Goal: Task Accomplishment & Management: Complete application form

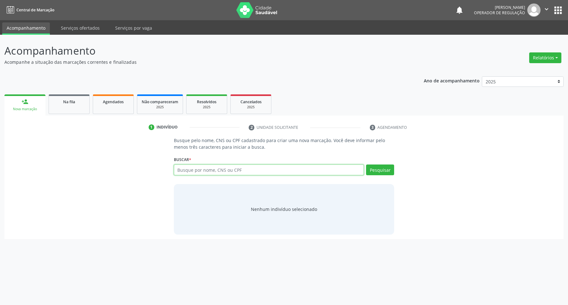
click at [202, 166] on input "text" at bounding box center [269, 169] width 190 height 11
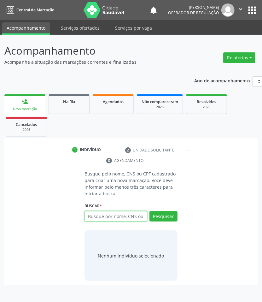
drag, startPoint x: 115, startPoint y: 214, endPoint x: 184, endPoint y: 184, distance: 74.7
click at [119, 213] on input "text" at bounding box center [115, 216] width 63 height 11
click at [96, 215] on input "text" at bounding box center [115, 216] width 63 height 11
type input "700004023705904"
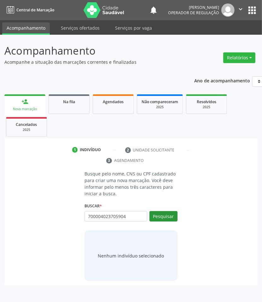
click at [165, 212] on div "700004023705904 Busque por nome, CNS ou CPF Severino Clementino da Silva CPF: 1…" at bounding box center [130, 218] width 93 height 15
click at [155, 218] on button "Pesquisar" at bounding box center [163, 216] width 28 height 11
click at [87, 216] on input "700004023705904" at bounding box center [87, 219] width 0 height 13
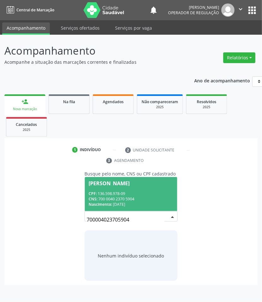
click at [120, 194] on div "CPF: 136.598.978-09" at bounding box center [131, 193] width 85 height 5
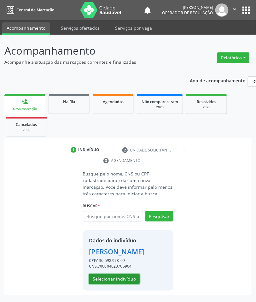
click at [127, 284] on button "Selecionar indivíduo" at bounding box center [114, 279] width 50 height 11
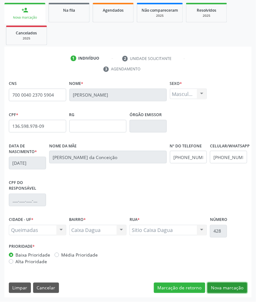
drag, startPoint x: 233, startPoint y: 284, endPoint x: 125, endPoint y: 207, distance: 133.2
click at [233, 284] on button "Nova marcação" at bounding box center [227, 288] width 40 height 11
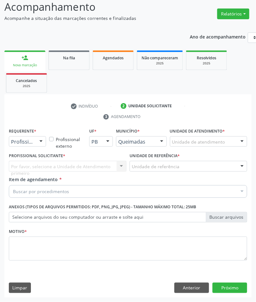
scroll to position [44, 0]
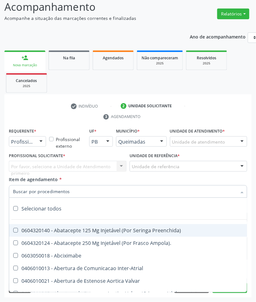
paste input "ENDOCRINO"
type input "ENDOCRINO"
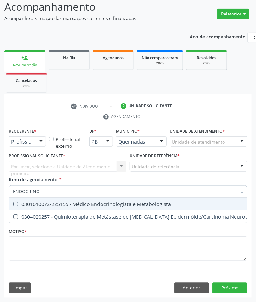
click at [62, 202] on div "0301010072-225155 - Médico Endocrinologista e Metabologista" at bounding box center [172, 203] width 318 height 5
checkbox Metabologista "true"
drag, startPoint x: 37, startPoint y: 142, endPoint x: 30, endPoint y: 166, distance: 25.2
click at [37, 143] on div at bounding box center [40, 142] width 9 height 11
checkbox Desconhecida "true"
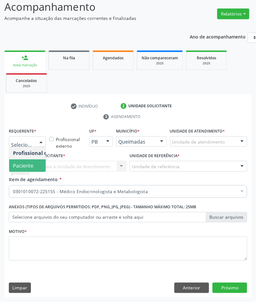
click at [38, 164] on span "Paciente" at bounding box center [39, 165] width 61 height 13
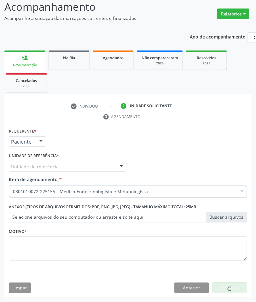
click at [68, 166] on div "Unidade de referência" at bounding box center [68, 166] width 118 height 11
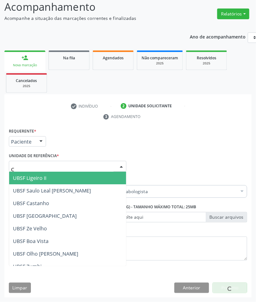
type input "CA"
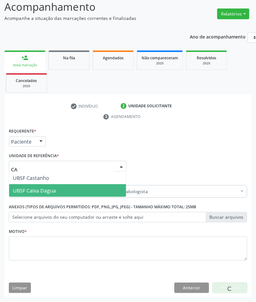
click at [68, 188] on span "UBSF Caixa Dagua" at bounding box center [67, 190] width 117 height 13
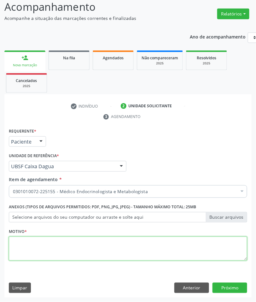
paste textarea "RETORNO JOÃO NETO (TEMPO DE RETORNO)"
click at [116, 248] on textarea at bounding box center [128, 248] width 238 height 24
type textarea "RETORNO JOÃO NETO (TEMPO DE RETORNO)"
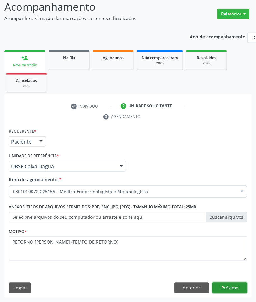
click at [221, 288] on button "Próximo" at bounding box center [230, 288] width 35 height 11
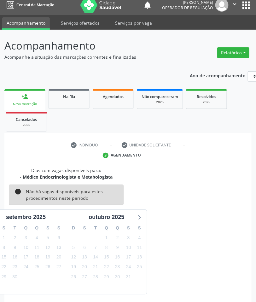
scroll to position [30, 0]
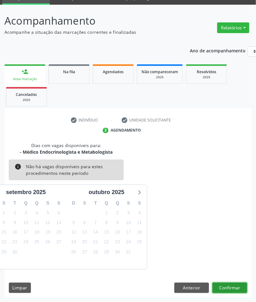
click at [241, 286] on button "Confirmar" at bounding box center [230, 288] width 35 height 11
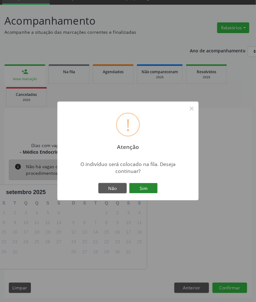
click at [149, 183] on button "Sim" at bounding box center [143, 188] width 28 height 11
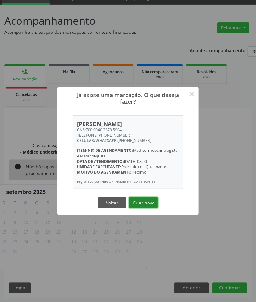
click at [151, 207] on button "Criar novo" at bounding box center [143, 202] width 29 height 11
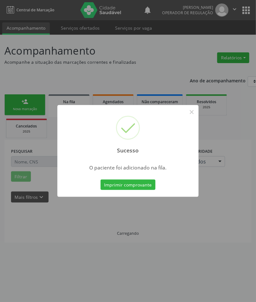
scroll to position [0, 0]
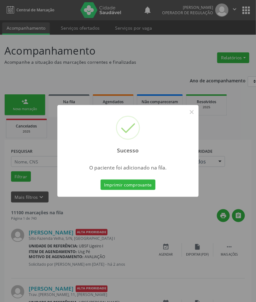
drag, startPoint x: 109, startPoint y: 224, endPoint x: 84, endPoint y: 207, distance: 30.3
click at [94, 215] on div "Sucesso × O paciente foi adicionado na fila. Imprimir comprovante Cancel" at bounding box center [128, 151] width 256 height 302
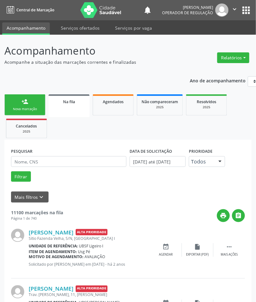
click at [20, 108] on div "Nova marcação" at bounding box center [25, 109] width 32 height 5
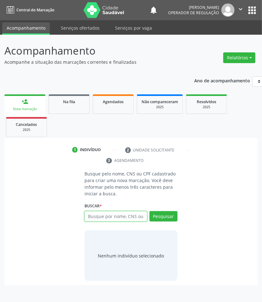
click at [98, 218] on input "text" at bounding box center [115, 216] width 63 height 11
type input "701403636512330"
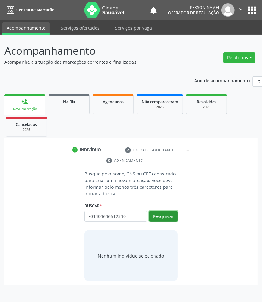
click at [158, 221] on button "Pesquisar" at bounding box center [163, 216] width 28 height 11
click at [87, 218] on input "701403636512330" at bounding box center [87, 219] width 0 height 13
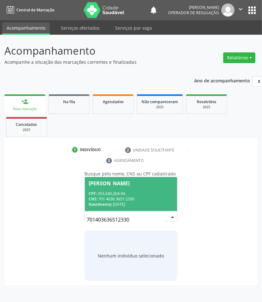
click at [117, 192] on div "CPF: 053.240.204-94" at bounding box center [131, 193] width 85 height 5
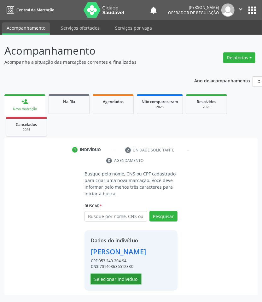
click at [124, 277] on button "Selecionar indivíduo" at bounding box center [116, 279] width 50 height 11
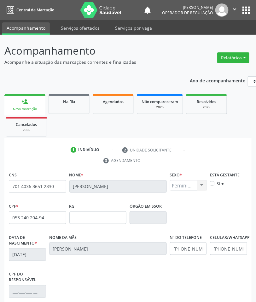
click at [90, 288] on div "CPF do responsável" at bounding box center [128, 288] width 242 height 37
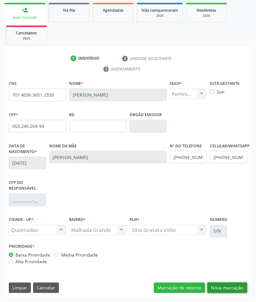
click at [222, 286] on button "Nova marcação" at bounding box center [227, 288] width 40 height 11
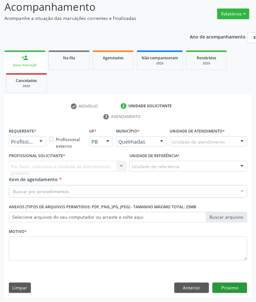
scroll to position [44, 0]
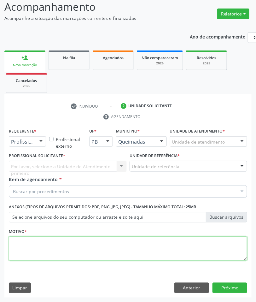
paste textarea "RETORNO [PERSON_NAME] (11/2025)"
click at [44, 251] on textarea at bounding box center [128, 248] width 238 height 24
type textarea "RETORNO [PERSON_NAME] (11/2025)"
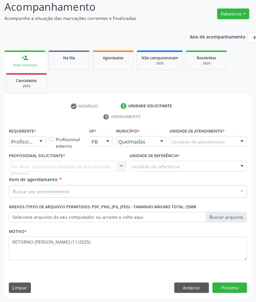
click at [100, 188] on div "Buscar por procedimentos" at bounding box center [128, 191] width 238 height 13
paste input "ENDOCRINO"
type input "ENDOCRINO"
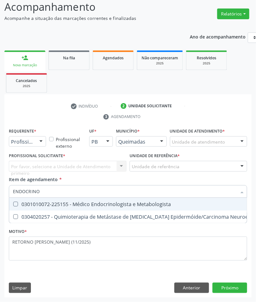
click at [71, 204] on div "0301010072-225155 - Médico Endocrinologista e Metabologista" at bounding box center [172, 203] width 318 height 5
checkbox Metabologista "true"
click at [26, 137] on div "Profissional de Saúde" at bounding box center [27, 141] width 37 height 11
checkbox Desconhecida "true"
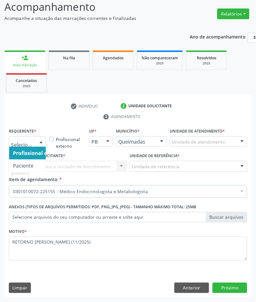
click at [30, 150] on span "Profissional de Saúde" at bounding box center [40, 152] width 54 height 7
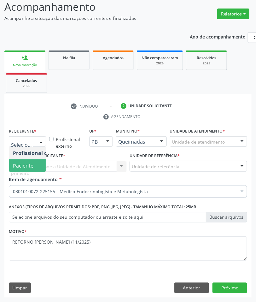
click at [32, 166] on span "Paciente" at bounding box center [23, 165] width 20 height 7
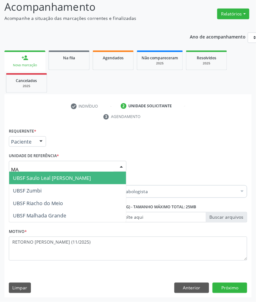
type input "MAL"
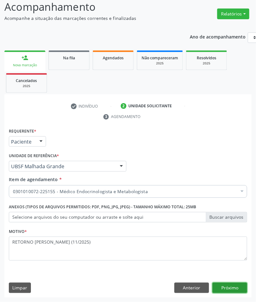
click at [239, 287] on button "Próximo" at bounding box center [230, 288] width 35 height 11
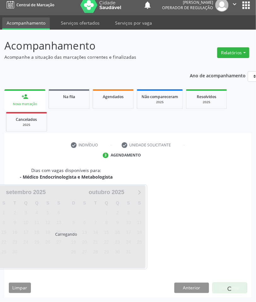
scroll to position [30, 0]
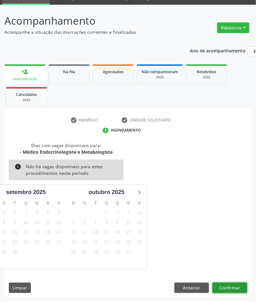
click at [228, 289] on button "Confirmar" at bounding box center [230, 288] width 35 height 11
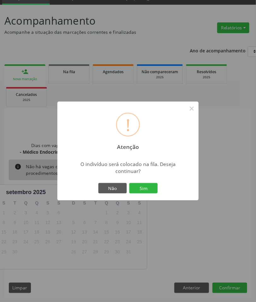
click at [129, 183] on button "Sim" at bounding box center [143, 188] width 28 height 11
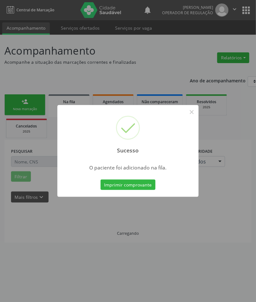
scroll to position [0, 0]
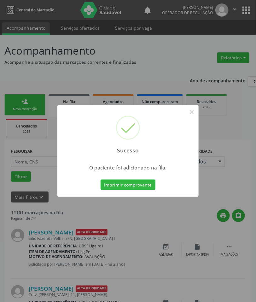
click at [165, 219] on div "Sucesso × O paciente foi adicionado na fila. Imprimir comprovante Cancel" at bounding box center [128, 151] width 256 height 302
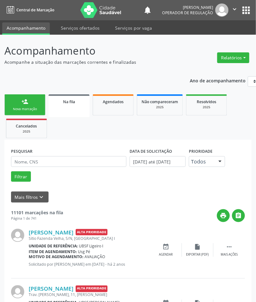
click at [33, 108] on div "Nova marcação" at bounding box center [25, 109] width 32 height 5
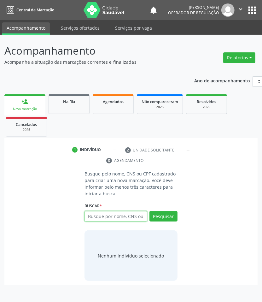
click at [125, 212] on input "text" at bounding box center [115, 216] width 63 height 11
type input "700002478800904"
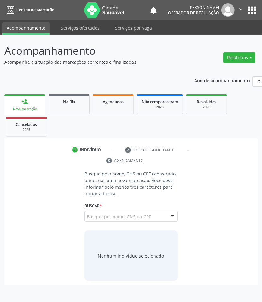
click at [87, 218] on input "700002478800904" at bounding box center [87, 219] width 0 height 13
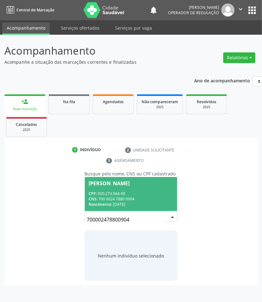
click at [119, 196] on div "CNS: 700 0024 7880 0904" at bounding box center [131, 198] width 85 height 5
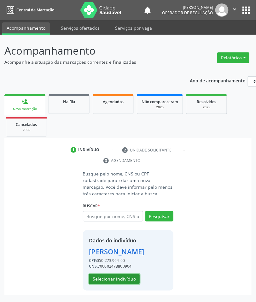
drag, startPoint x: 121, startPoint y: 286, endPoint x: 260, endPoint y: 230, distance: 149.9
click at [122, 284] on button "Selecionar indivíduo" at bounding box center [114, 279] width 50 height 11
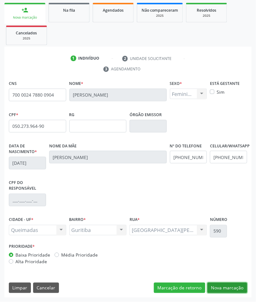
click at [214, 284] on button "Nova marcação" at bounding box center [227, 288] width 40 height 11
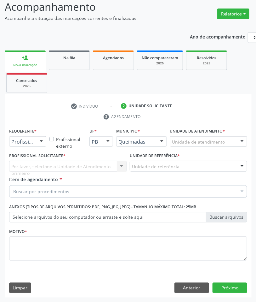
scroll to position [44, 0]
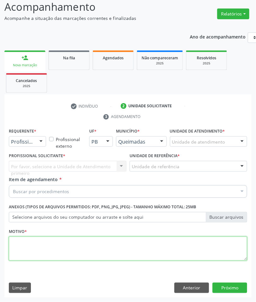
click at [120, 248] on textarea at bounding box center [128, 248] width 238 height 24
paste textarea "RETORNO [PERSON_NAME] (11/2025)"
type textarea "RETORNO [PERSON_NAME] (11/2025)"
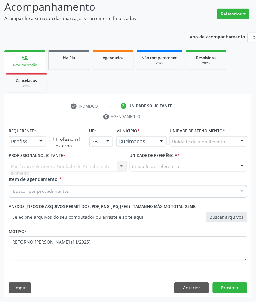
click at [133, 192] on div "Buscar por procedimentos" at bounding box center [128, 191] width 239 height 13
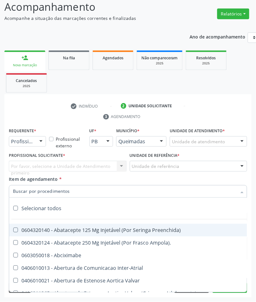
paste input "ENDOCRINO"
type input "ENDOCRINO"
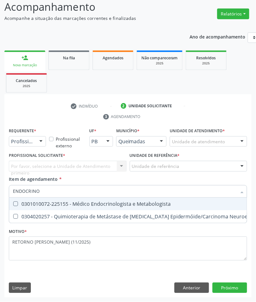
click at [100, 206] on div "0301010072-225155 - Médico Endocrinologista e Metabologista" at bounding box center [172, 203] width 318 height 5
checkbox Metabologista "true"
checkbox Desconhecida "true"
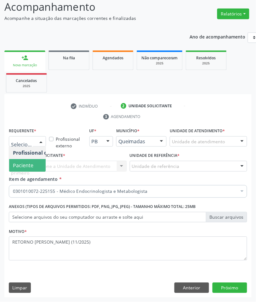
click at [26, 164] on span "Paciente" at bounding box center [23, 165] width 20 height 7
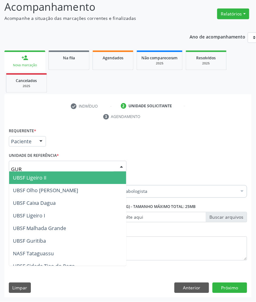
type input "GURI"
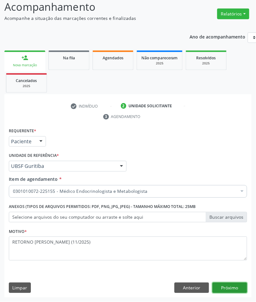
click at [232, 289] on button "Próximo" at bounding box center [230, 288] width 35 height 11
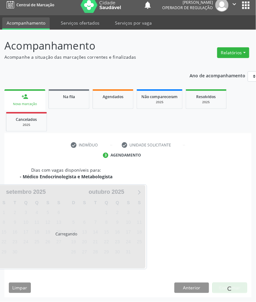
scroll to position [30, 0]
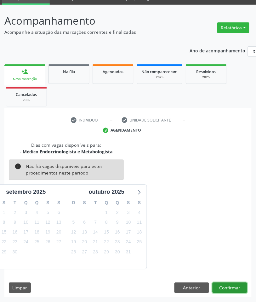
click at [230, 283] on button "Confirmar" at bounding box center [230, 288] width 35 height 11
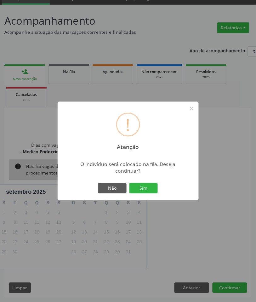
click at [130, 183] on button "Sim" at bounding box center [144, 188] width 28 height 11
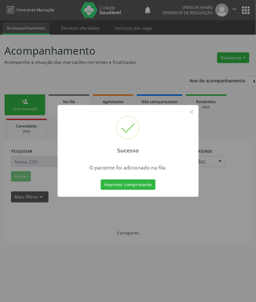
scroll to position [0, 0]
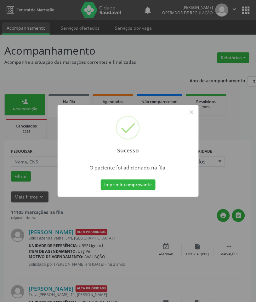
click at [161, 217] on div "Sucesso × O paciente foi adicionado na fila. Imprimir comprovante Cancel" at bounding box center [128, 151] width 256 height 302
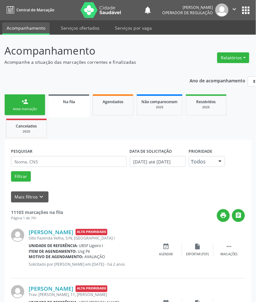
click at [24, 102] on div "person_add" at bounding box center [24, 101] width 7 height 7
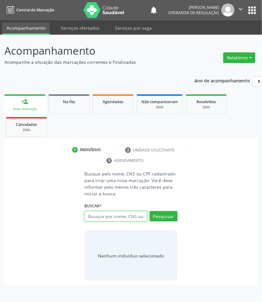
click at [100, 212] on input "text" at bounding box center [115, 216] width 63 height 11
type input "700903937344892"
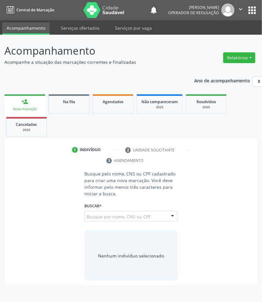
click at [87, 221] on input "700903937344892" at bounding box center [87, 219] width 0 height 13
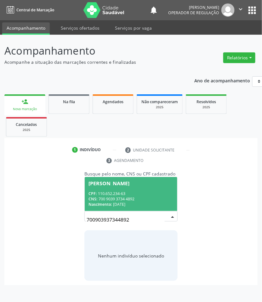
click at [146, 195] on div "CPF: 110.652.234-63" at bounding box center [131, 193] width 85 height 5
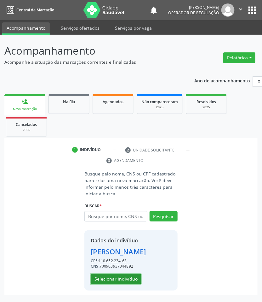
click at [117, 281] on button "Selecionar indivíduo" at bounding box center [116, 279] width 50 height 11
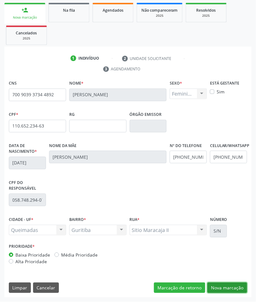
click at [227, 287] on button "Nova marcação" at bounding box center [228, 288] width 40 height 11
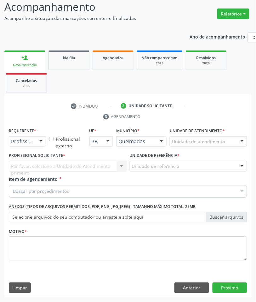
click at [38, 143] on div at bounding box center [40, 142] width 9 height 11
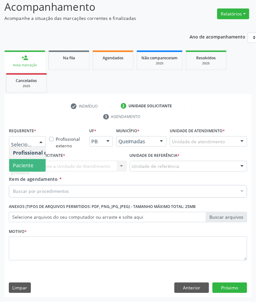
click at [34, 162] on span "Paciente" at bounding box center [39, 165] width 61 height 13
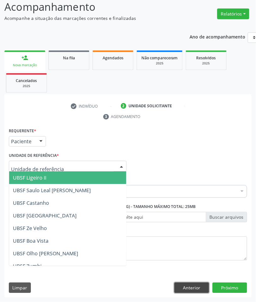
click at [204, 288] on button "Anterior" at bounding box center [192, 288] width 35 height 11
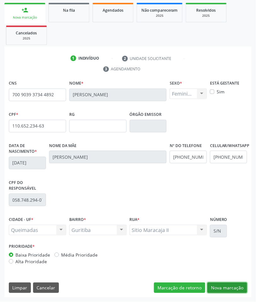
drag, startPoint x: 240, startPoint y: 288, endPoint x: 197, endPoint y: 264, distance: 48.3
click at [239, 288] on button "Nova marcação" at bounding box center [228, 288] width 40 height 11
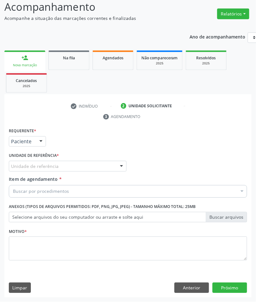
click at [34, 172] on div "Unidade de referência * Unidade de referência UBSF Ligeiro II UBSF Saulo Leal E…" at bounding box center [67, 163] width 121 height 25
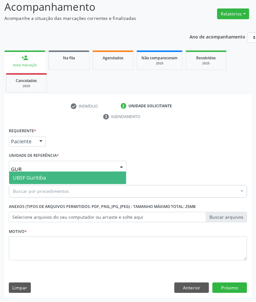
type input "GURI"
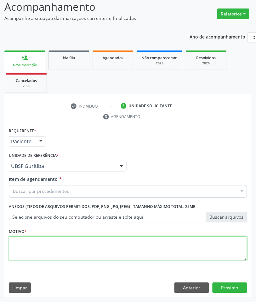
click at [123, 252] on textarea at bounding box center [128, 248] width 239 height 24
paste textarea "RETORNO EMILLE (TEMPO DE RETORNO)"
type textarea "RETORNO EMILLE (TEMPO DE RETORNO)"
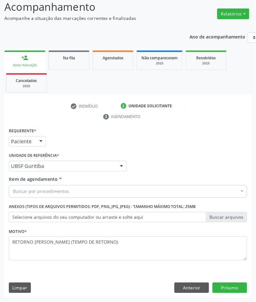
drag, startPoint x: 149, startPoint y: 187, endPoint x: 121, endPoint y: 196, distance: 29.2
click at [149, 187] on div "Buscar por procedimentos" at bounding box center [128, 191] width 239 height 13
paste input "ENDOCRINO"
type input "ENDOCRINO"
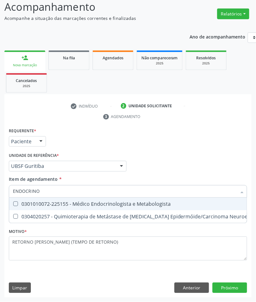
click at [96, 201] on div "0301010072-225155 - Médico Endocrinologista e Metabologista" at bounding box center [172, 203] width 318 height 5
checkbox Metabologista "true"
checkbox Desconhecida "true"
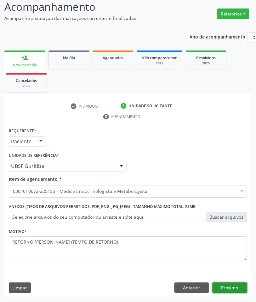
click at [227, 284] on button "Próximo" at bounding box center [230, 288] width 35 height 11
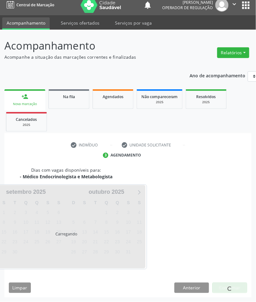
scroll to position [30, 0]
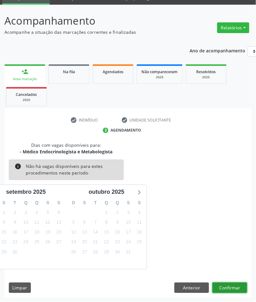
click at [217, 283] on button "Confirmar" at bounding box center [230, 288] width 35 height 11
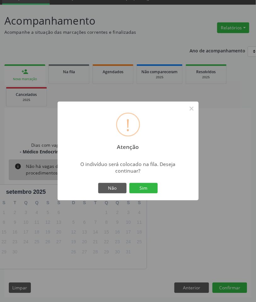
click at [130, 183] on button "Sim" at bounding box center [144, 188] width 28 height 11
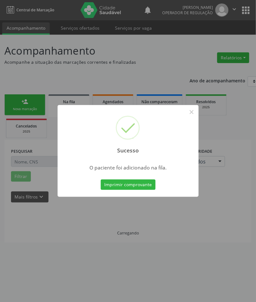
scroll to position [0, 0]
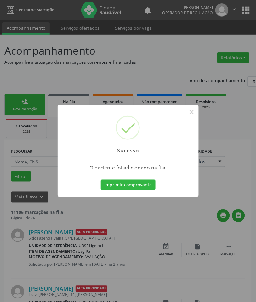
click at [128, 208] on div "Sucesso × O paciente foi adicionado na fila. Imprimir comprovante Cancel" at bounding box center [128, 151] width 256 height 302
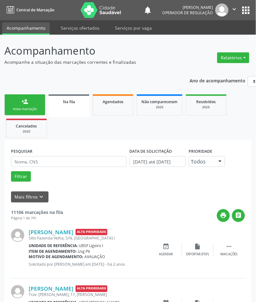
click at [21, 104] on div "person_add" at bounding box center [24, 101] width 7 height 7
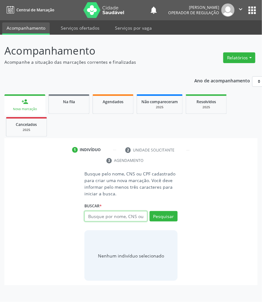
click at [133, 215] on input "text" at bounding box center [115, 216] width 63 height 11
click at [113, 216] on input "text" at bounding box center [115, 216] width 63 height 11
click at [114, 218] on input "text" at bounding box center [115, 216] width 63 height 11
type input "700905960667394"
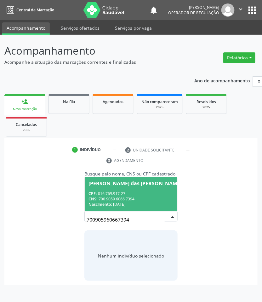
click at [106, 217] on input "700905960667394" at bounding box center [126, 219] width 78 height 13
click at [116, 192] on div "CPF: 016.769.917-27" at bounding box center [135, 193] width 93 height 5
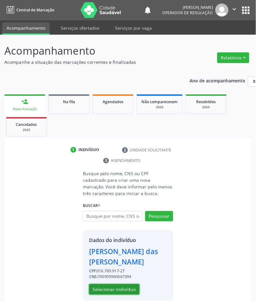
click at [120, 289] on button "Selecionar indivíduo" at bounding box center [114, 289] width 50 height 11
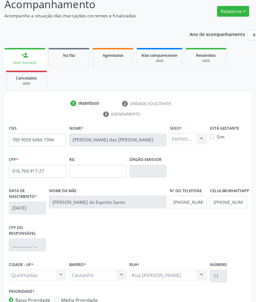
scroll to position [91, 0]
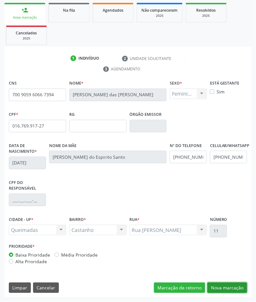
click at [224, 288] on button "Nova marcação" at bounding box center [228, 288] width 40 height 11
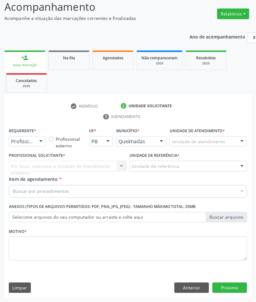
scroll to position [44, 0]
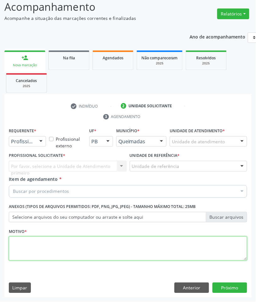
click at [31, 244] on textarea at bounding box center [128, 248] width 239 height 24
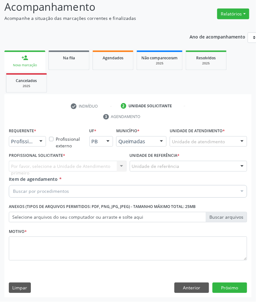
click at [36, 180] on span "Item de agendamento" at bounding box center [33, 179] width 49 height 6
click at [13, 185] on input "Item de agendamento *" at bounding box center [13, 191] width 0 height 13
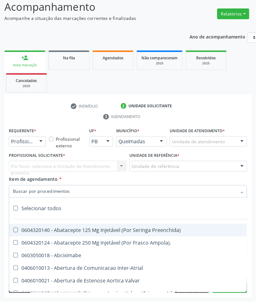
click at [39, 187] on input "Item de agendamento *" at bounding box center [125, 191] width 224 height 13
paste input "ENDOCRINO"
type input "ENDOCRINO"
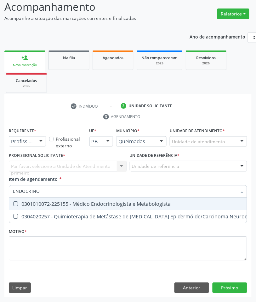
click at [46, 199] on span "0301010072-225155 - Médico Endocrinologista e Metabologista" at bounding box center [172, 204] width 326 height 13
checkbox Metabologista "true"
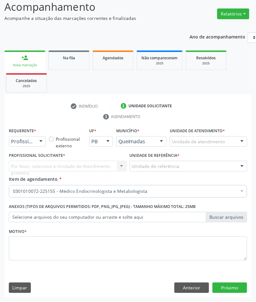
click at [75, 244] on li "Não selecionados" at bounding box center [258, 252] width 498 height 17
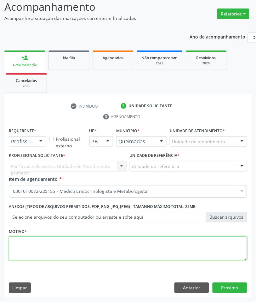
click at [75, 244] on textarea at bounding box center [128, 248] width 239 height 24
paste textarea "RETORNO [PERSON_NAME] (COM EXAMES)"
type textarea "RETORNO [PERSON_NAME] (COM EXAMES)"
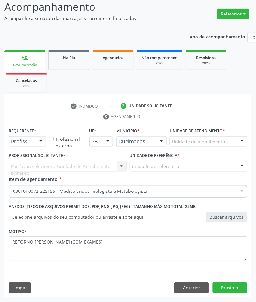
click at [32, 165] on div "Por favor, selecione a Unidade de Atendimento primeiro Nenhum resultado encontr…" at bounding box center [68, 166] width 118 height 11
drag, startPoint x: 30, startPoint y: 142, endPoint x: 26, endPoint y: 155, distance: 14.0
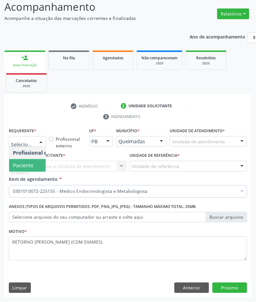
click at [26, 163] on span "Paciente" at bounding box center [23, 165] width 20 height 7
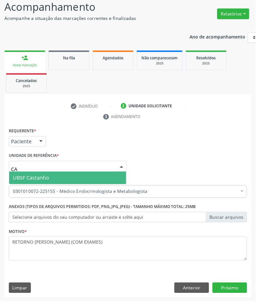
type input "CAS"
click at [51, 176] on span "UBSF Castanho" at bounding box center [67, 178] width 117 height 13
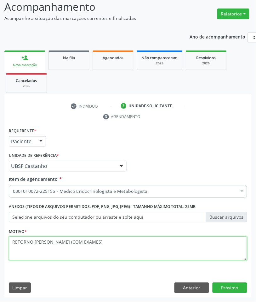
drag, startPoint x: 79, startPoint y: 245, endPoint x: 52, endPoint y: 244, distance: 26.8
click at [52, 245] on textarea "RETORNO [PERSON_NAME] (COM EXAMES)" at bounding box center [128, 248] width 239 height 24
type textarea "RETORNO EMILLE (07/2025)"
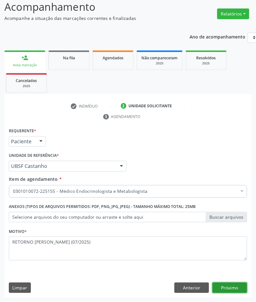
click at [222, 289] on button "Próximo" at bounding box center [230, 288] width 35 height 11
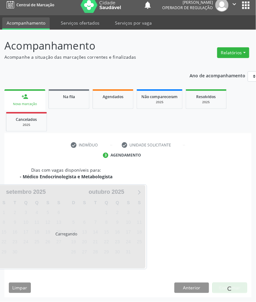
scroll to position [30, 0]
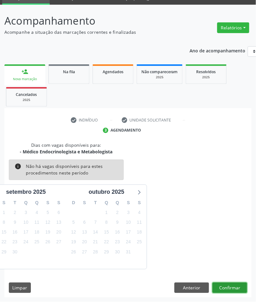
click at [234, 287] on button "Confirmar" at bounding box center [230, 288] width 35 height 11
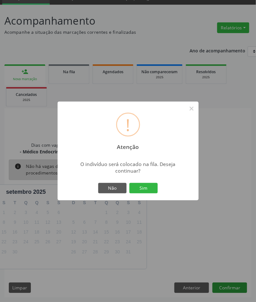
click at [130, 183] on button "Sim" at bounding box center [144, 188] width 28 height 11
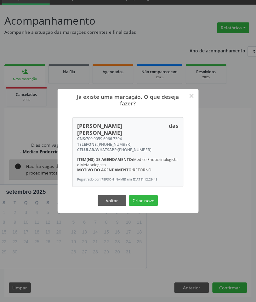
drag, startPoint x: 120, startPoint y: 136, endPoint x: 89, endPoint y: 131, distance: 31.6
click at [89, 131] on div "Maria das Dores Bezerra CNS: 700 9059 6066 7394 TELEFONE: (83) 99106-7814 CELUL…" at bounding box center [128, 152] width 111 height 69
click at [89, 136] on div "CNS: 700 9059 6066 7394" at bounding box center [128, 138] width 102 height 5
drag, startPoint x: 86, startPoint y: 131, endPoint x: 131, endPoint y: 133, distance: 45.2
click at [131, 136] on div "CNS: 700 9059 6066 7394" at bounding box center [128, 138] width 102 height 5
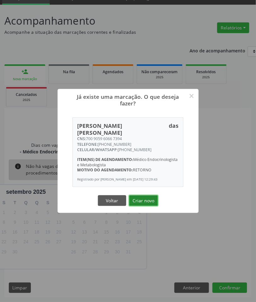
click at [141, 204] on button "Criar novo" at bounding box center [143, 200] width 29 height 11
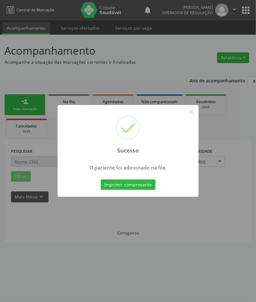
scroll to position [0, 0]
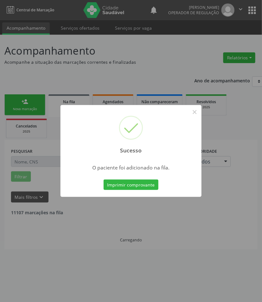
drag, startPoint x: 145, startPoint y: 207, endPoint x: 123, endPoint y: 189, distance: 28.5
click at [145, 207] on div "Sucesso × O paciente foi adicionado na fila. Imprimir comprovante Cancel" at bounding box center [131, 151] width 262 height 302
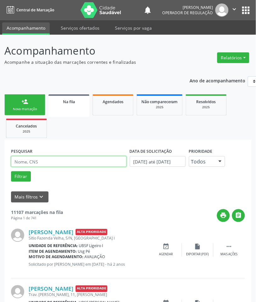
click at [95, 163] on input "text" at bounding box center [69, 161] width 116 height 11
paste input "700 9059 6066 7394"
type input "700 9059 6066 7394"
click at [11, 171] on button "Filtrar" at bounding box center [21, 176] width 20 height 11
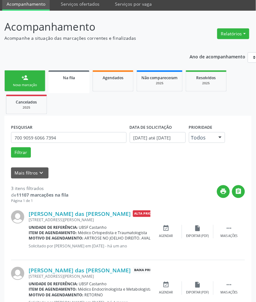
scroll to position [106, 0]
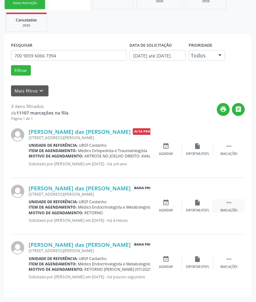
click at [228, 206] on icon "" at bounding box center [229, 202] width 7 height 7
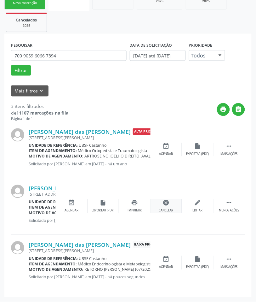
click at [165, 203] on icon "cancel" at bounding box center [166, 202] width 7 height 7
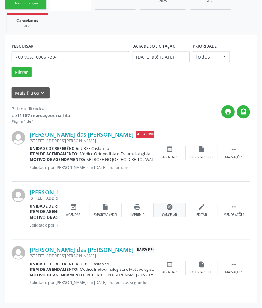
scroll to position [100, 0]
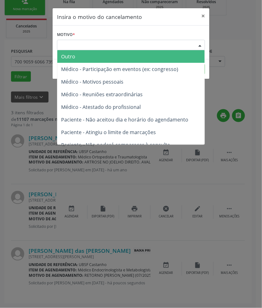
drag, startPoint x: 169, startPoint y: 48, endPoint x: 166, endPoint y: 64, distance: 16.4
click at [169, 48] on div "Escolha o motivo" at bounding box center [131, 45] width 148 height 11
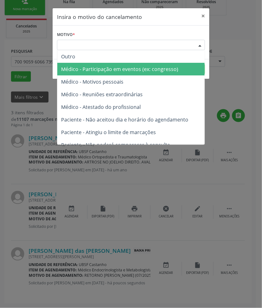
drag, startPoint x: 166, startPoint y: 67, endPoint x: 166, endPoint y: 76, distance: 9.8
click at [166, 76] on ul "Outro Médico - Participação em eventos (ex: congresso) Médico - Motivos pessoai…" at bounding box center [131, 113] width 148 height 126
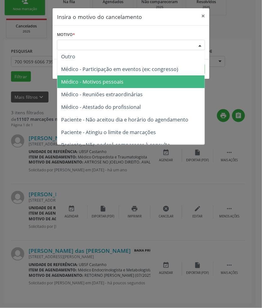
click at [166, 76] on span "Médico - Motivos pessoais" at bounding box center [131, 81] width 148 height 13
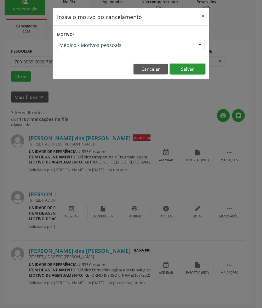
click at [187, 65] on button "Salvar" at bounding box center [188, 69] width 35 height 11
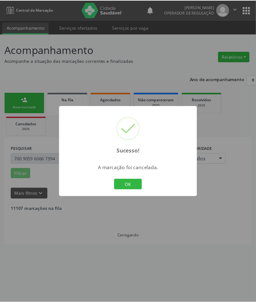
scroll to position [0, 0]
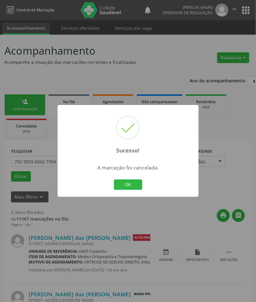
click at [169, 236] on div "Sucesso! × A marcação foi cancelada. OK Cancel" at bounding box center [128, 151] width 256 height 302
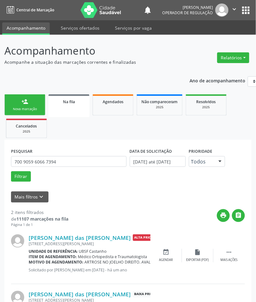
click at [38, 106] on link "person_add Nova marcação" at bounding box center [24, 104] width 41 height 21
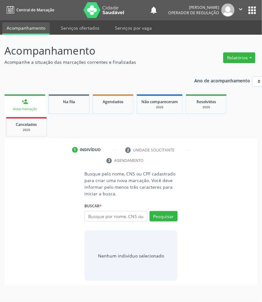
click at [73, 93] on ul "person_add Nova marcação Na fila Agendados Não compareceram 2025 Resolvidos 202…" at bounding box center [130, 115] width 253 height 45
click at [79, 109] on link "Na fila" at bounding box center [69, 104] width 41 height 20
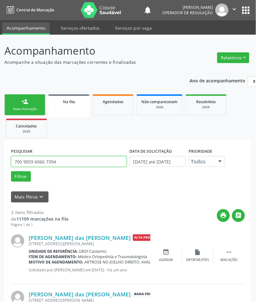
click at [29, 164] on input "700 9059 6066 7394" at bounding box center [69, 161] width 116 height 11
click at [11, 171] on button "Filtrar" at bounding box center [21, 176] width 20 height 11
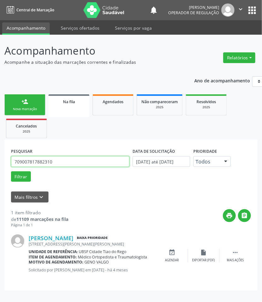
click at [37, 161] on input "709007817882310" at bounding box center [70, 161] width 119 height 11
click at [72, 164] on input "709007817882310" at bounding box center [70, 161] width 119 height 11
click at [11, 171] on button "Filtrar" at bounding box center [21, 176] width 20 height 11
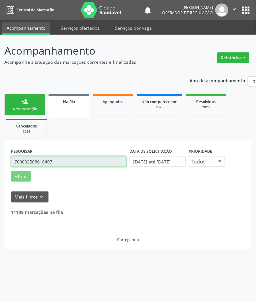
click at [36, 161] on input "700002508610407" at bounding box center [69, 161] width 116 height 11
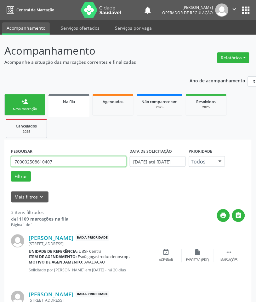
click at [36, 161] on input "700002508610407" at bounding box center [69, 161] width 116 height 11
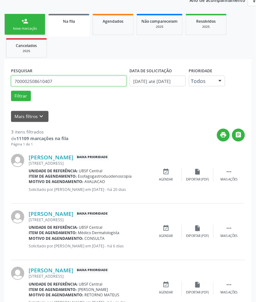
scroll to position [67, 0]
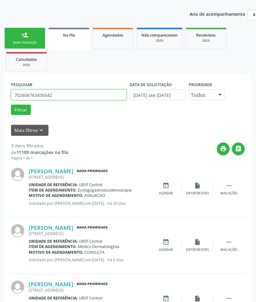
click at [11, 105] on button "Filtrar" at bounding box center [21, 110] width 20 height 11
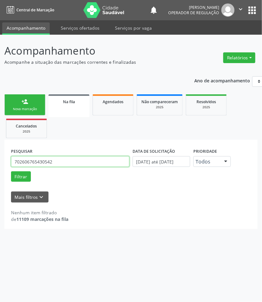
click at [89, 163] on input "702606765430542" at bounding box center [70, 161] width 119 height 11
click at [29, 163] on input "702606765430542" at bounding box center [70, 161] width 119 height 11
click at [11, 171] on button "Filtrar" at bounding box center [21, 176] width 20 height 11
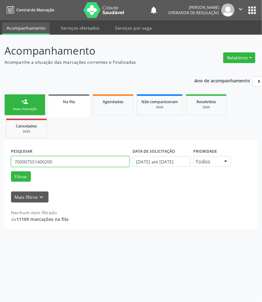
click at [29, 163] on input "700007551400200" at bounding box center [70, 161] width 119 height 11
click at [11, 171] on button "Filtrar" at bounding box center [21, 176] width 20 height 11
click at [79, 162] on input "700007551400200" at bounding box center [70, 161] width 119 height 11
click at [64, 163] on input "700007551400200" at bounding box center [70, 161] width 119 height 11
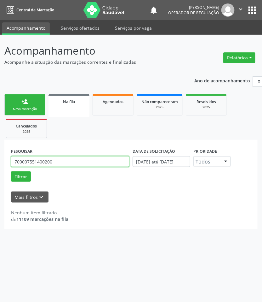
click at [64, 163] on input "700007551400200" at bounding box center [70, 161] width 119 height 11
click at [11, 171] on button "Filtrar" at bounding box center [21, 176] width 20 height 11
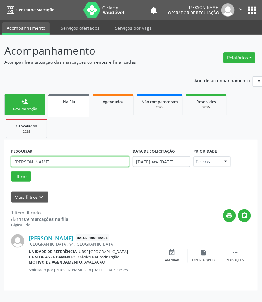
click at [65, 164] on input "[PERSON_NAME]" at bounding box center [70, 161] width 119 height 11
click at [79, 166] on input "[PERSON_NAME]" at bounding box center [70, 161] width 119 height 11
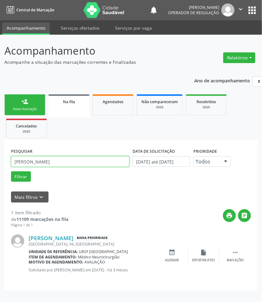
click at [79, 166] on input "[PERSON_NAME]" at bounding box center [70, 161] width 119 height 11
type input "[PERSON_NAME]"
click at [11, 171] on button "Filtrar" at bounding box center [21, 176] width 20 height 11
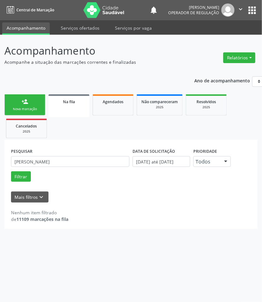
drag, startPoint x: 62, startPoint y: 171, endPoint x: 64, endPoint y: 160, distance: 11.1
click at [62, 171] on div "Filtrar" at bounding box center [130, 176] width 243 height 11
click at [64, 160] on input "[PERSON_NAME]" at bounding box center [70, 161] width 119 height 11
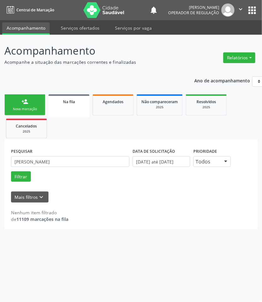
click at [31, 107] on div "Nova marcação" at bounding box center [25, 109] width 32 height 5
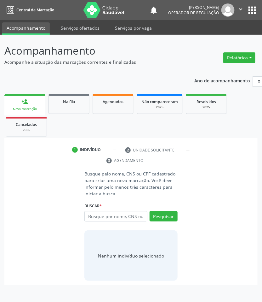
click at [126, 224] on div "Busque por nome, CNS ou CPF Nenhum resultado encontrado para: " " Digite nome, …" at bounding box center [130, 218] width 93 height 15
click at [120, 220] on input "text" at bounding box center [115, 216] width 63 height 11
type input "708903725769119"
click at [87, 216] on input "708903725769119" at bounding box center [87, 219] width 0 height 13
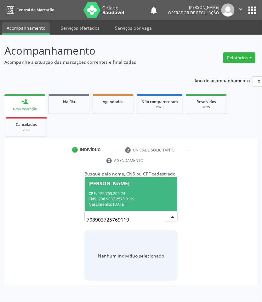
click at [143, 199] on div "CNS: 708 9037 2576 9119" at bounding box center [131, 198] width 85 height 5
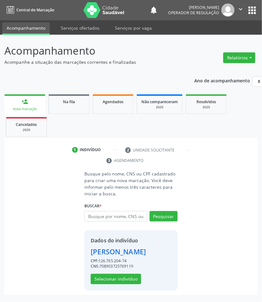
click at [130, 286] on div "Dados do indivíduo Lucas Silva Nunes CPF: 126.765.204-74 CNS: 708903725769119 S…" at bounding box center [130, 260] width 93 height 60
click at [127, 280] on button "Selecionar indivíduo" at bounding box center [116, 279] width 50 height 11
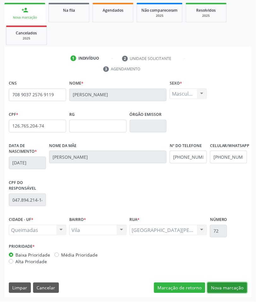
drag, startPoint x: 226, startPoint y: 286, endPoint x: 84, endPoint y: 220, distance: 156.7
click at [221, 284] on button "Nova marcação" at bounding box center [228, 288] width 40 height 11
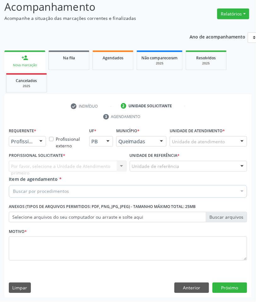
scroll to position [44, 0]
drag, startPoint x: 32, startPoint y: 142, endPoint x: 22, endPoint y: 173, distance: 32.9
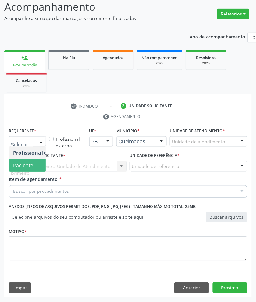
drag, startPoint x: 20, startPoint y: 164, endPoint x: 42, endPoint y: 170, distance: 22.9
click at [20, 164] on span "Paciente" at bounding box center [23, 165] width 20 height 7
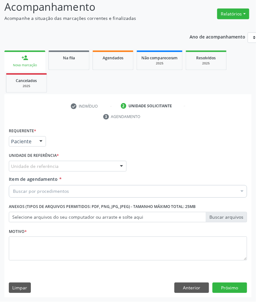
drag, startPoint x: 42, startPoint y: 170, endPoint x: 41, endPoint y: 167, distance: 3.2
click at [41, 168] on div "Requerente * Paciente Profissional de Saúde Paciente Nenhum resultado encontrad…" at bounding box center [128, 197] width 239 height 143
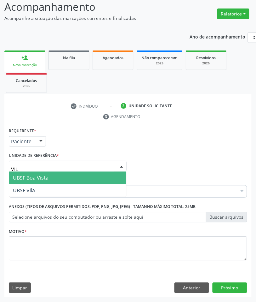
type input "VILA"
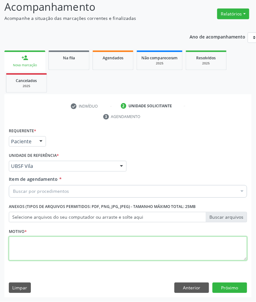
click at [75, 245] on textarea at bounding box center [128, 248] width 239 height 24
paste textarea "RETORNO EMILLE (08/2025)"
type textarea "RETORNO EMILLE (08/2025)"
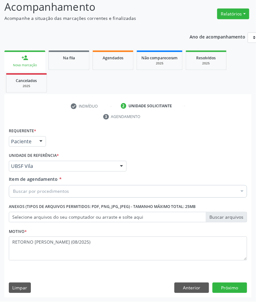
click at [51, 196] on div "Buscar por procedimentos" at bounding box center [128, 191] width 239 height 13
paste input "ENDOCRINO"
type input "ENDOCRINO"
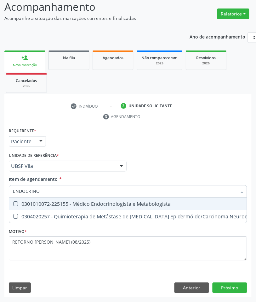
click at [41, 198] on span "0301010072-225155 - Médico Endocrinologista e Metabologista" at bounding box center [172, 204] width 326 height 13
checkbox Metabologista "true"
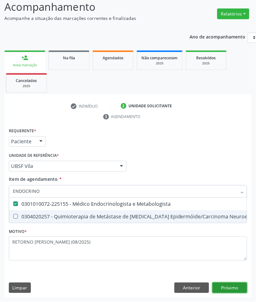
click at [229, 290] on div "Requerente * Paciente Profissional de Saúde Paciente Nenhum resultado encontrad…" at bounding box center [128, 211] width 248 height 171
checkbox Desconhecida "true"
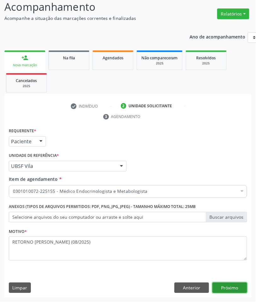
click at [226, 289] on button "Próximo" at bounding box center [230, 288] width 35 height 11
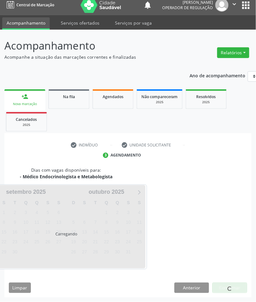
scroll to position [30, 0]
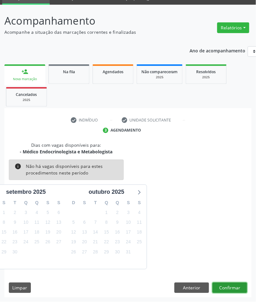
click at [226, 289] on button "Confirmar" at bounding box center [230, 288] width 35 height 11
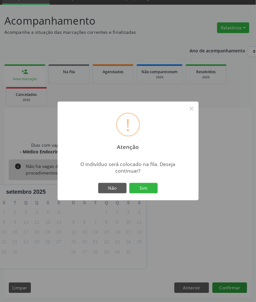
click at [130, 183] on button "Sim" at bounding box center [144, 188] width 28 height 11
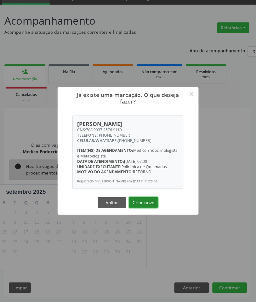
click at [145, 208] on button "Criar novo" at bounding box center [143, 202] width 29 height 11
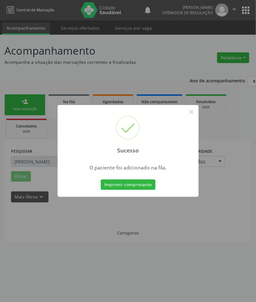
scroll to position [0, 0]
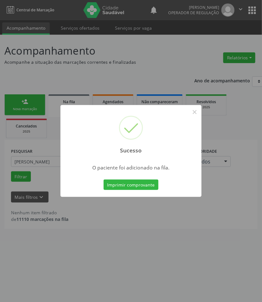
drag, startPoint x: 161, startPoint y: 224, endPoint x: 45, endPoint y: 117, distance: 158.4
click at [160, 221] on div "Sucesso × O paciente foi adicionado na fila. Imprimir comprovante Cancel" at bounding box center [131, 151] width 262 height 302
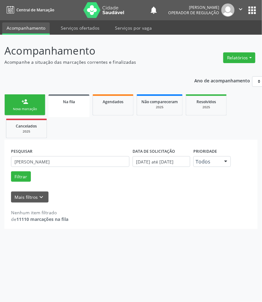
click at [20, 105] on link "person_add Nova marcação" at bounding box center [24, 104] width 41 height 21
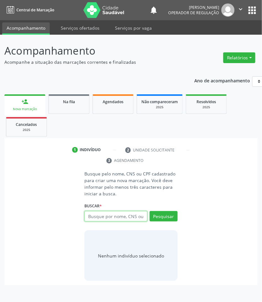
click at [109, 217] on input "text" at bounding box center [115, 216] width 63 height 11
type input "706505357177995"
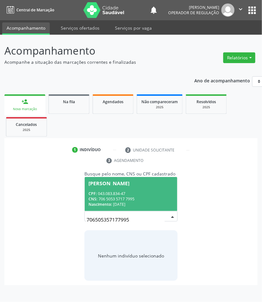
click at [150, 201] on div "CNS: 706 5053 5717 7995" at bounding box center [131, 198] width 85 height 5
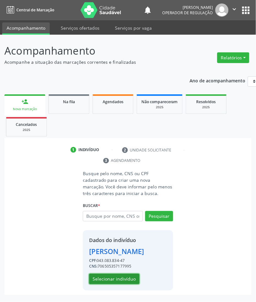
click at [124, 284] on button "Selecionar indivíduo" at bounding box center [114, 279] width 50 height 11
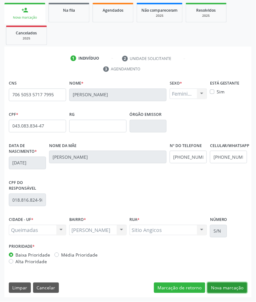
click at [229, 288] on button "Nova marcação" at bounding box center [228, 288] width 40 height 11
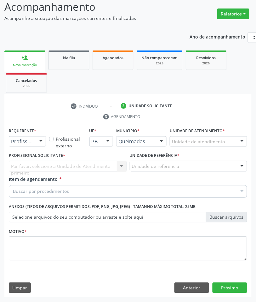
scroll to position [44, 0]
drag, startPoint x: 16, startPoint y: 138, endPoint x: 16, endPoint y: 145, distance: 7.3
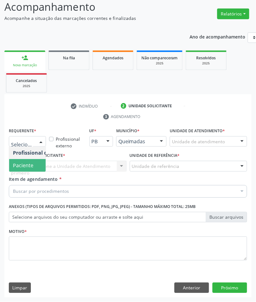
click at [21, 163] on span "Paciente" at bounding box center [23, 165] width 20 height 7
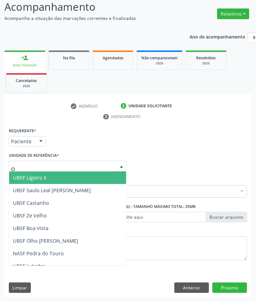
type input "OL"
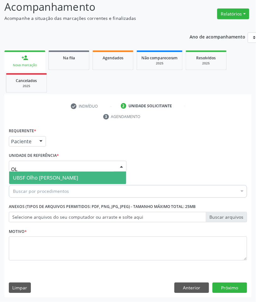
click at [46, 172] on span "UBSF Olho [PERSON_NAME]" at bounding box center [67, 178] width 117 height 13
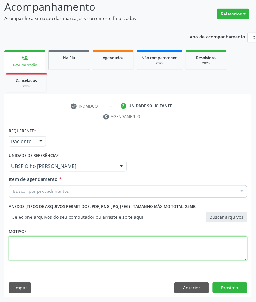
paste textarea "ENDOCRINO"
click at [54, 242] on textarea at bounding box center [128, 248] width 239 height 24
type textarea "ENDOCRINO"
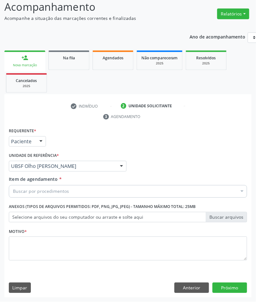
click at [51, 196] on div "Buscar por procedimentos" at bounding box center [128, 191] width 239 height 13
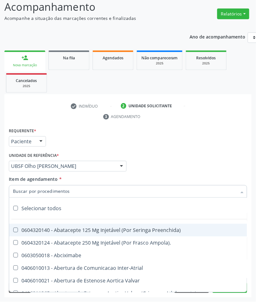
click at [52, 191] on input "Item de agendamento *" at bounding box center [125, 191] width 224 height 13
paste input "ENDOCRINO"
type input "ENDOCRINO"
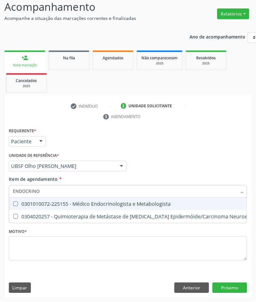
click at [56, 204] on div "0301010072-225155 - Médico Endocrinologista e Metabologista" at bounding box center [172, 203] width 318 height 5
checkbox Metabologista "true"
checkbox Desconhecida "true"
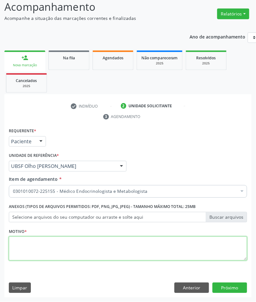
paste textarea "RETORNO [PERSON_NAME] (10/2025)"
click at [191, 258] on textarea at bounding box center [128, 248] width 239 height 24
type textarea "RETORNO [PERSON_NAME] (10/2025)"
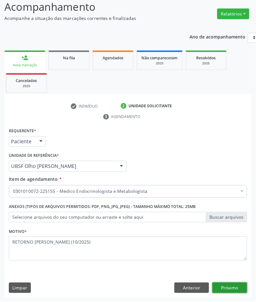
click at [232, 288] on button "Próximo" at bounding box center [230, 288] width 35 height 11
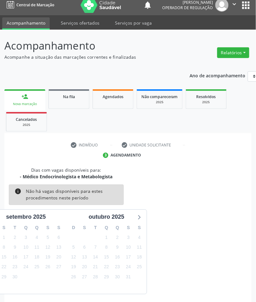
scroll to position [30, 0]
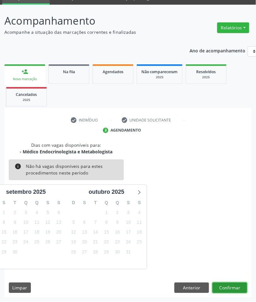
click at [245, 286] on button "Confirmar" at bounding box center [230, 288] width 35 height 11
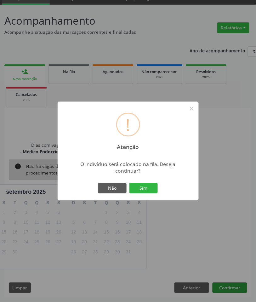
click at [130, 183] on button "Sim" at bounding box center [144, 188] width 28 height 11
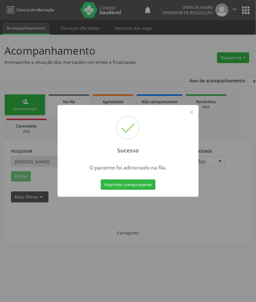
scroll to position [0, 0]
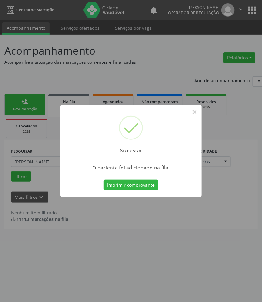
click at [171, 232] on div "Sucesso × O paciente foi adicionado na fila. Imprimir comprovante Cancel" at bounding box center [131, 151] width 262 height 302
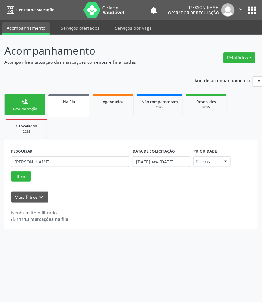
click at [27, 108] on div "Nova marcação" at bounding box center [25, 109] width 32 height 5
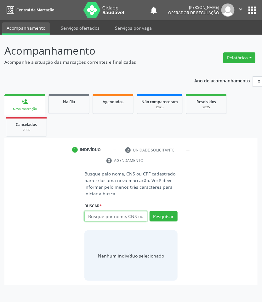
click at [113, 218] on input "text" at bounding box center [115, 216] width 63 height 11
type input "702402076568821"
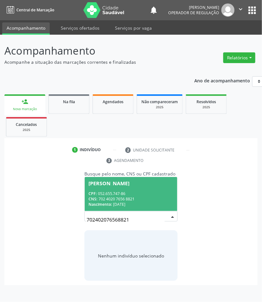
click at [130, 181] on div "[PERSON_NAME]" at bounding box center [109, 183] width 41 height 5
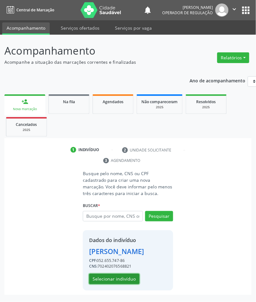
click at [123, 284] on button "Selecionar indivíduo" at bounding box center [114, 279] width 50 height 11
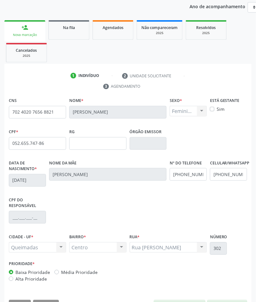
scroll to position [91, 0]
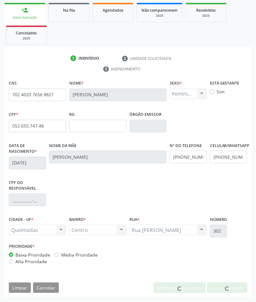
click at [218, 202] on div "CPF do responsável" at bounding box center [128, 196] width 242 height 37
drag, startPoint x: 154, startPoint y: 230, endPoint x: 151, endPoint y: 218, distance: 12.6
click at [154, 228] on div "Rua Eunice Ribeiro Rua Eunice Ribeiro Nenhum resultado encontrado para: " " Não…" at bounding box center [169, 230] width 78 height 11
click at [28, 95] on input "702 4020 7656 8821" at bounding box center [37, 95] width 57 height 13
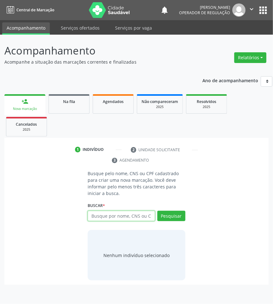
click at [106, 215] on input "text" at bounding box center [121, 216] width 67 height 11
type input "700006647969602"
click at [90, 217] on input "700006647969602" at bounding box center [90, 219] width 0 height 13
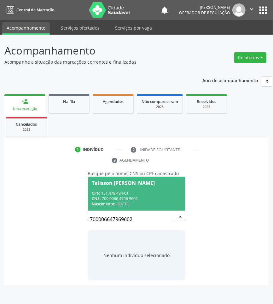
click at [137, 192] on div "CPF: 151.478.484-01" at bounding box center [137, 193] width 90 height 5
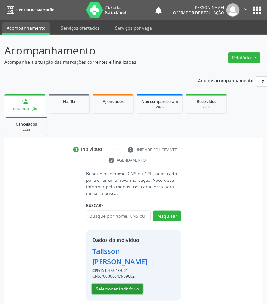
click at [126, 289] on button "Selecionar indivíduo" at bounding box center [117, 289] width 50 height 11
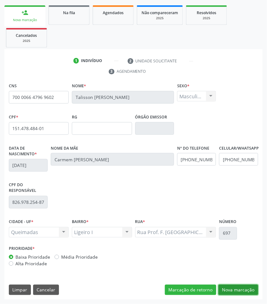
click at [238, 289] on button "Nova marcação" at bounding box center [238, 290] width 40 height 11
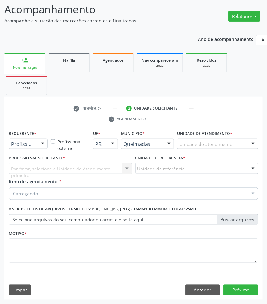
click at [35, 143] on div "Profissional de Saúde" at bounding box center [28, 144] width 39 height 11
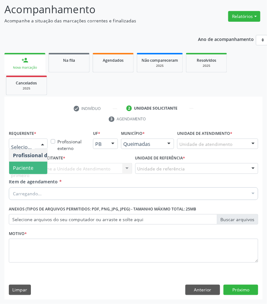
drag, startPoint x: 24, startPoint y: 164, endPoint x: 41, endPoint y: 168, distance: 18.0
click at [24, 165] on span "Paciente" at bounding box center [23, 168] width 20 height 7
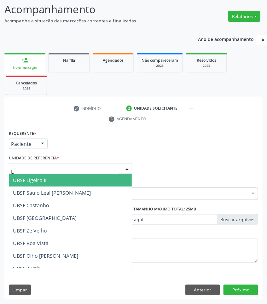
type input "LI"
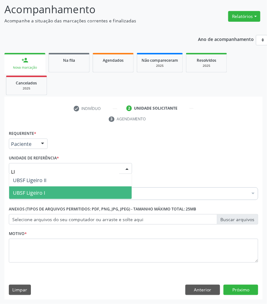
click at [44, 196] on span "UBSF Ligeiro I" at bounding box center [70, 193] width 123 height 13
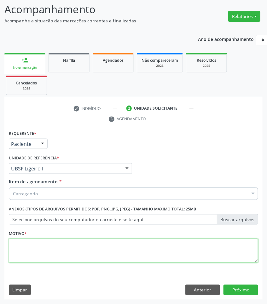
click at [47, 253] on textarea at bounding box center [133, 251] width 249 height 24
paste textarea "RETORNO JOÃO NETO (TEMPO DE RETORNO)"
drag, startPoint x: 61, startPoint y: 242, endPoint x: 102, endPoint y: 240, distance: 41.6
click at [102, 240] on textarea "RETORNO JOÃO NETO (TEMPO DE RETORNO)" at bounding box center [133, 251] width 249 height 24
type textarea "RETORNO [PERSON_NAME] (07/2025)"
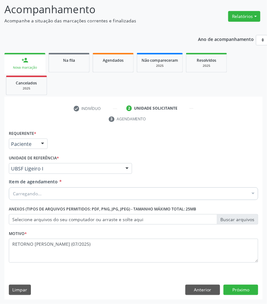
paste input "ENDOCRINO"
click at [57, 196] on div "Carregando..." at bounding box center [133, 194] width 249 height 13
click at [88, 192] on div "Carregando..." at bounding box center [133, 194] width 249 height 13
drag, startPoint x: 212, startPoint y: 297, endPoint x: 212, endPoint y: 294, distance: 3.5
click at [212, 297] on div "Requerente * Paciente Profissional de Saúde Paciente Nenhum resultado encontrad…" at bounding box center [133, 214] width 258 height 171
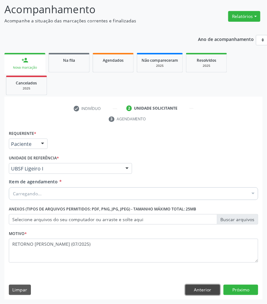
drag, startPoint x: 212, startPoint y: 292, endPoint x: 207, endPoint y: 288, distance: 6.5
click at [212, 291] on button "Anterior" at bounding box center [202, 290] width 35 height 11
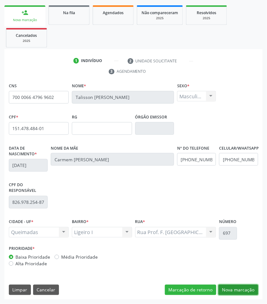
click at [236, 286] on button "Nova marcação" at bounding box center [238, 290] width 40 height 11
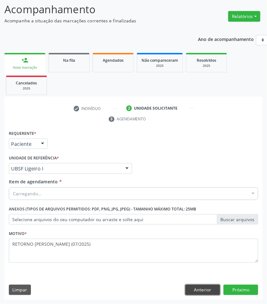
click at [210, 287] on button "Anterior" at bounding box center [202, 290] width 35 height 11
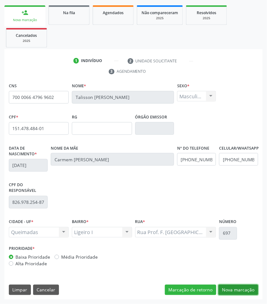
click at [248, 291] on button "Nova marcação" at bounding box center [238, 290] width 40 height 11
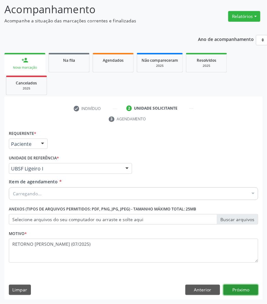
click at [257, 288] on button "Próximo" at bounding box center [241, 290] width 35 height 11
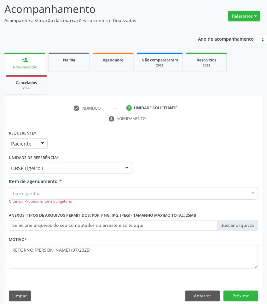
drag, startPoint x: 38, startPoint y: 187, endPoint x: 42, endPoint y: 198, distance: 11.3
click at [38, 187] on div "Carregando..." at bounding box center [133, 193] width 249 height 13
paste input "ENDOCRINO"
type input "ENDOCRINO"
click at [206, 297] on button "Anterior" at bounding box center [202, 296] width 35 height 11
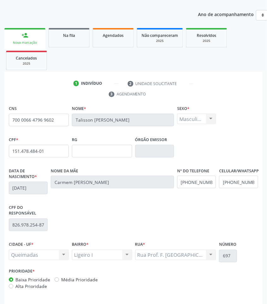
scroll to position [89, 0]
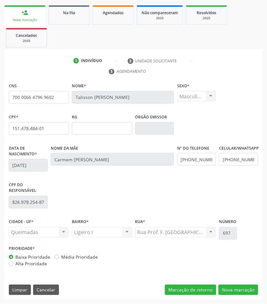
click at [227, 283] on div "CNS 700 0066 4796 9602 Nome * Talisson Venicius Fernandes Pinto Sexo * Masculin…" at bounding box center [133, 190] width 258 height 219
click at [229, 286] on button "Nova marcação" at bounding box center [238, 290] width 40 height 11
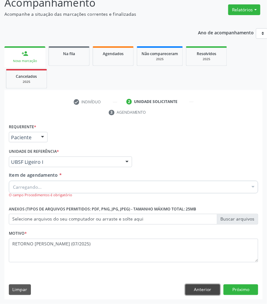
click at [202, 292] on button "Anterior" at bounding box center [202, 290] width 35 height 11
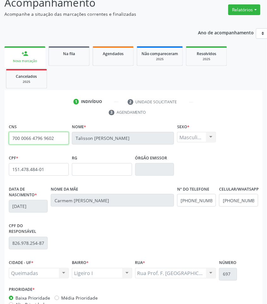
click at [46, 134] on input "700 0066 4796 9602" at bounding box center [39, 138] width 60 height 13
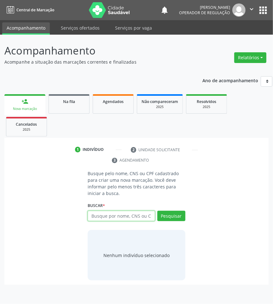
click at [102, 220] on input "text" at bounding box center [121, 216] width 67 height 11
paste input "700 0066 4796 9602"
type input "700 0066 4796 9602"
click at [144, 213] on div "700 0066 4796 9602 Busque por nome, CNS ou CPF Talisson [PERSON_NAME] CPF: 151.…" at bounding box center [137, 218] width 98 height 15
click at [141, 218] on input "700 0066 4796 9602" at bounding box center [121, 216] width 67 height 11
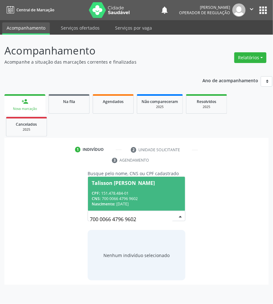
click at [120, 215] on input "700 0066 4796 9602" at bounding box center [131, 219] width 83 height 13
click at [125, 193] on div "CPF: 151.478.484-01" at bounding box center [137, 193] width 90 height 5
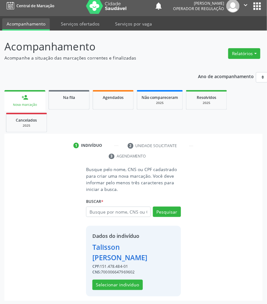
scroll to position [5, 0]
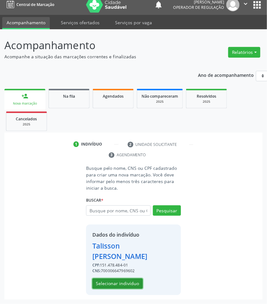
click at [118, 288] on button "Selecionar indivíduo" at bounding box center [117, 284] width 50 height 11
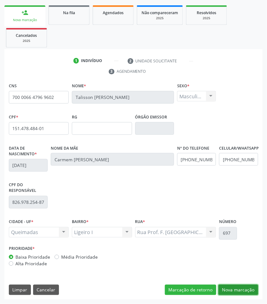
click at [238, 288] on button "Nova marcação" at bounding box center [238, 290] width 40 height 11
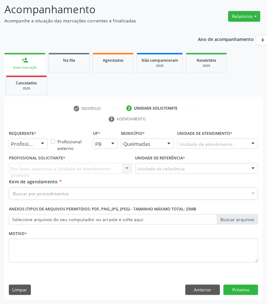
scroll to position [42, 0]
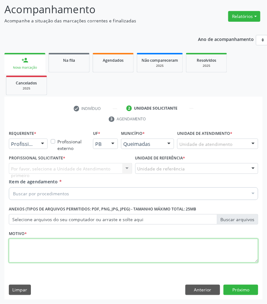
click at [117, 254] on textarea at bounding box center [133, 251] width 249 height 24
paste textarea "RETORNO [PERSON_NAME] (11/2025)"
click at [63, 248] on textarea "RETORNO [PERSON_NAME] (11/2025)" at bounding box center [133, 251] width 249 height 24
drag, startPoint x: 65, startPoint y: 245, endPoint x: 60, endPoint y: 245, distance: 4.4
click at [60, 245] on textarea "RETORNO [PERSON_NAME] (11/2025)" at bounding box center [133, 251] width 249 height 24
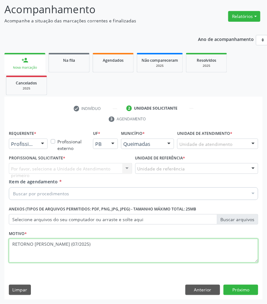
type textarea "RETORNO [PERSON_NAME] (07/2025)"
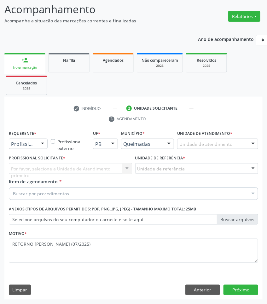
paste input "ENDOCRINO"
type input "ENDOCRINO"
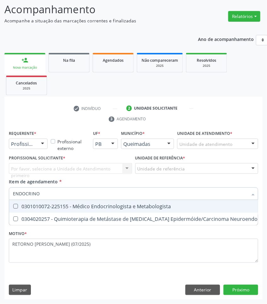
drag, startPoint x: 40, startPoint y: 204, endPoint x: 5, endPoint y: 207, distance: 35.1
click at [37, 204] on div "0301010072-225155 - Médico Endocrinologista e Metabologista" at bounding box center [172, 206] width 318 height 5
checkbox Metabologista "true"
checkbox Desconhecida "true"
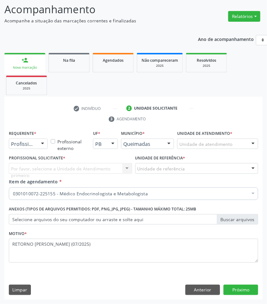
click at [51, 166] on div "Por favor, selecione a Unidade de Atendimento primeiro Nenhum resultado encontr…" at bounding box center [70, 168] width 123 height 11
drag, startPoint x: 44, startPoint y: 148, endPoint x: 34, endPoint y: 157, distance: 13.9
click at [44, 148] on div at bounding box center [42, 144] width 9 height 11
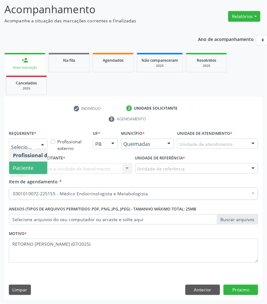
click at [33, 163] on span "Paciente" at bounding box center [39, 168] width 61 height 13
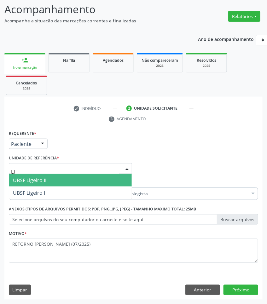
type input "LIG"
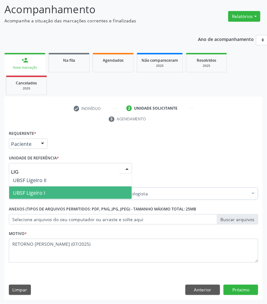
click at [32, 195] on span "UBSF Ligeiro I" at bounding box center [29, 192] width 32 height 7
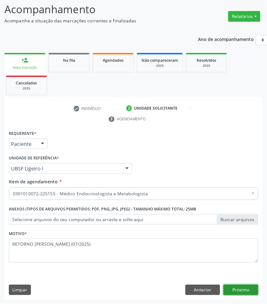
click at [243, 289] on button "Próximo" at bounding box center [241, 290] width 35 height 11
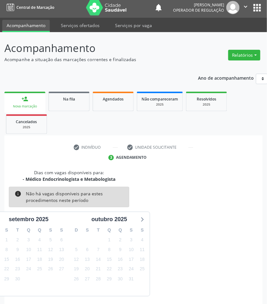
scroll to position [28, 0]
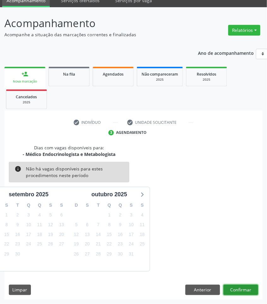
click at [250, 292] on button "Confirmar" at bounding box center [241, 290] width 35 height 11
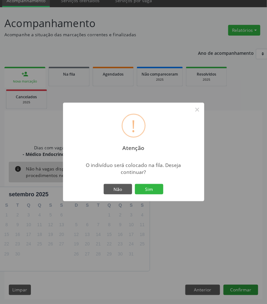
click at [135, 184] on button "Sim" at bounding box center [149, 189] width 28 height 11
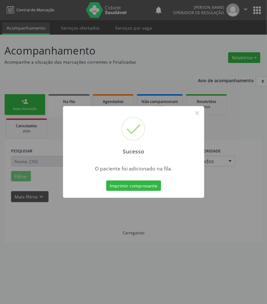
scroll to position [0, 0]
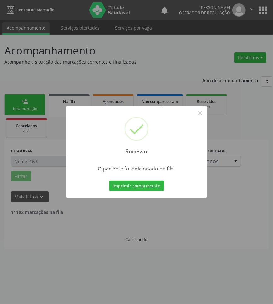
drag, startPoint x: 234, startPoint y: 273, endPoint x: 229, endPoint y: 277, distance: 5.4
click at [232, 276] on div "Sucesso × O paciente foi adicionado na fila. Imprimir comprovante Cancel" at bounding box center [136, 152] width 273 height 304
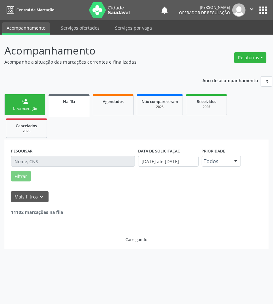
click at [27, 105] on div "person_add" at bounding box center [24, 101] width 7 height 7
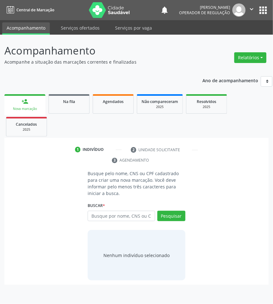
click at [114, 223] on div "Busque por nome, CNS ou CPF Nenhum resultado encontrado para: " " Digite nome, …" at bounding box center [137, 218] width 98 height 15
click at [111, 216] on input "text" at bounding box center [121, 216] width 67 height 11
type input "700003741185900"
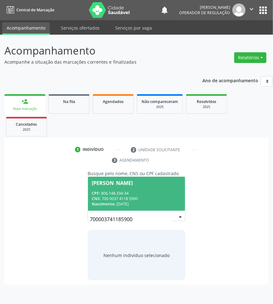
click at [122, 201] on div "CNS: 700 0037 4118 5900" at bounding box center [137, 198] width 90 height 5
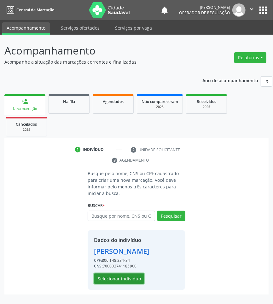
click at [103, 279] on button "Selecionar indivíduo" at bounding box center [119, 279] width 50 height 11
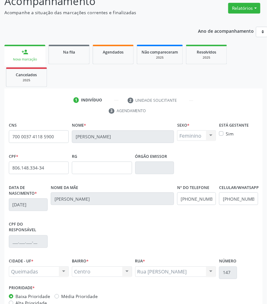
scroll to position [89, 0]
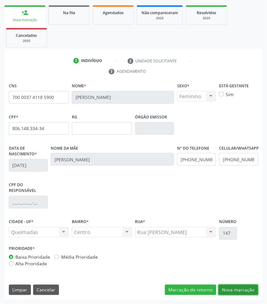
click at [226, 285] on button "Nova marcação" at bounding box center [238, 290] width 40 height 11
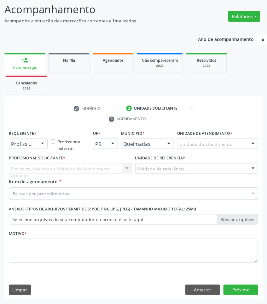
scroll to position [42, 0]
click at [32, 137] on label "Requerente *" at bounding box center [22, 134] width 27 height 10
drag, startPoint x: 36, startPoint y: 143, endPoint x: 33, endPoint y: 160, distance: 16.6
click at [36, 143] on div "Profissional de Saúde Paciente Nenhum resultado encontrado para: " " Não há nen…" at bounding box center [28, 144] width 39 height 11
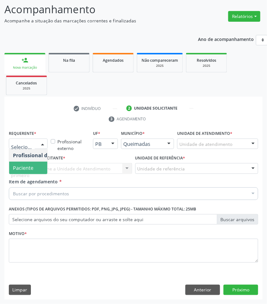
click at [33, 163] on span "Paciente" at bounding box center [39, 168] width 61 height 13
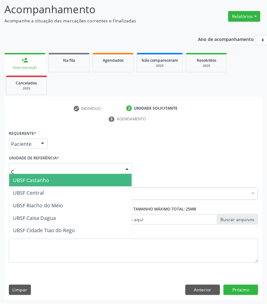
type input "CE"
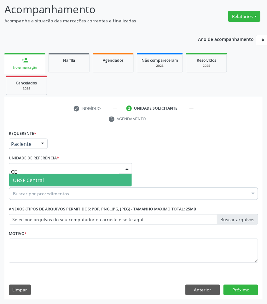
click at [42, 181] on span "UBSF Central" at bounding box center [28, 180] width 31 height 7
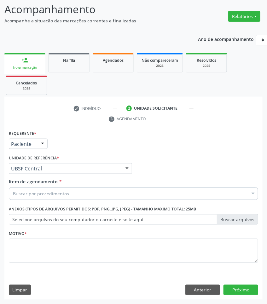
click at [41, 198] on div "Buscar por procedimentos" at bounding box center [133, 194] width 249 height 13
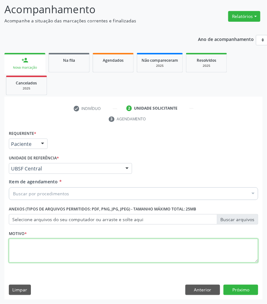
click at [67, 252] on textarea at bounding box center [133, 251] width 249 height 24
paste textarea "RETORNO [PERSON_NAME] (11/2025)"
click at [65, 244] on textarea "RETORNO [PERSON_NAME] (11/2025)" at bounding box center [133, 251] width 249 height 24
type textarea "RETORNO [PERSON_NAME] (12/2025)"
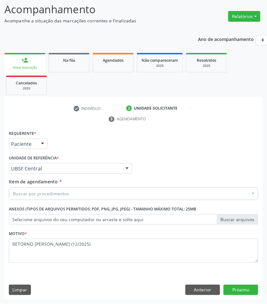
click at [74, 189] on div "Buscar por procedimentos" at bounding box center [133, 194] width 249 height 13
paste input "ENDOCRINO"
type input "ENDOCRINO"
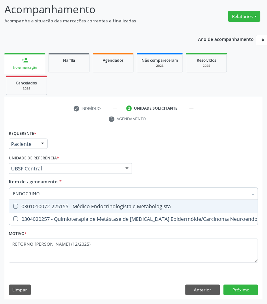
click at [60, 204] on div "0301010072-225155 - Médico Endocrinologista e Metabologista" at bounding box center [172, 206] width 318 height 5
checkbox Metabologista "true"
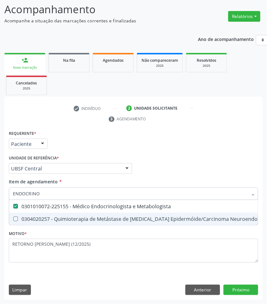
click at [243, 283] on div "Requerente * Paciente Profissional de Saúde Paciente Nenhum resultado encontrad…" at bounding box center [133, 214] width 258 height 171
checkbox Desconhecida "true"
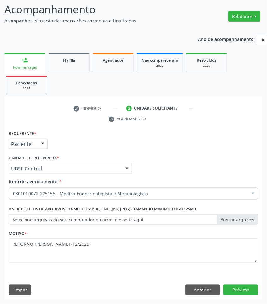
click at [243, 283] on div "Requerente * Paciente Profissional de Saúde Paciente Nenhum resultado encontrad…" at bounding box center [133, 214] width 258 height 171
click at [246, 287] on button "Próximo" at bounding box center [241, 290] width 35 height 11
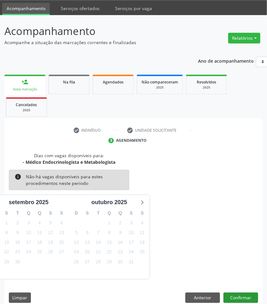
scroll to position [28, 0]
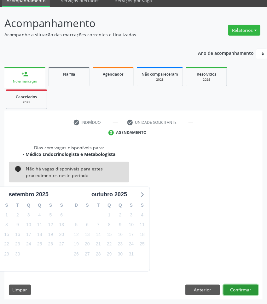
click at [232, 288] on button "Confirmar" at bounding box center [241, 290] width 35 height 11
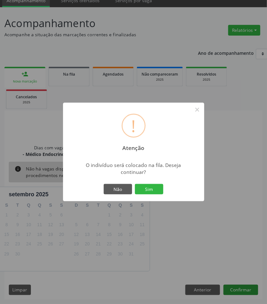
click at [135, 184] on button "Sim" at bounding box center [149, 189] width 28 height 11
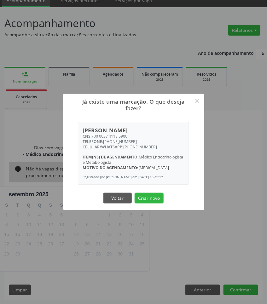
click at [182, 240] on div "Já existe uma marcação. O que deseja fazer? × [PERSON_NAME] CNS: 700 0037 4118 …" at bounding box center [133, 152] width 267 height 304
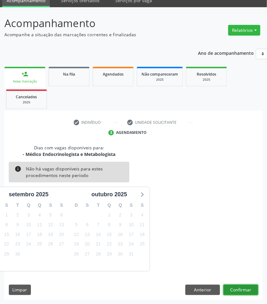
click at [254, 291] on button "Confirmar" at bounding box center [241, 290] width 35 height 11
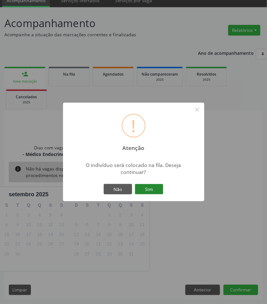
click at [147, 184] on button "Sim" at bounding box center [149, 189] width 28 height 11
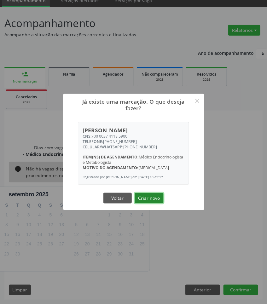
click at [156, 201] on button "Criar novo" at bounding box center [149, 198] width 29 height 11
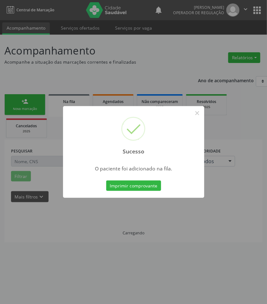
scroll to position [0, 0]
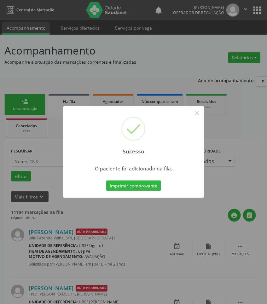
click at [132, 204] on div "Sucesso × O paciente foi adicionado na fila. Imprimir comprovante Cancel" at bounding box center [133, 152] width 267 height 304
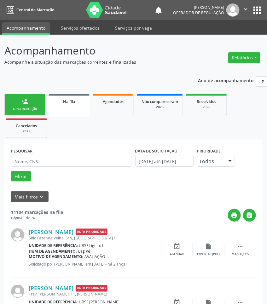
click at [31, 111] on div "Nova marcação" at bounding box center [25, 109] width 32 height 5
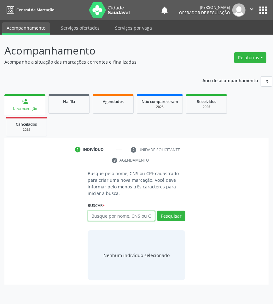
click at [136, 213] on input "text" at bounding box center [121, 216] width 67 height 11
type input "708402299698869"
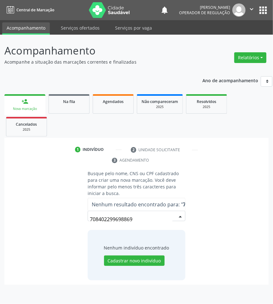
click at [133, 218] on input "708402299698869" at bounding box center [131, 219] width 83 height 13
click at [120, 220] on input "708402299698869" at bounding box center [131, 219] width 83 height 13
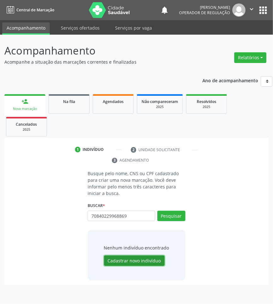
drag, startPoint x: 129, startPoint y: 256, endPoint x: 138, endPoint y: 216, distance: 41.5
click at [138, 216] on div "Busque pelo nome, CNS ou CPF cadastrado para criar uma nova marcação. Você deve…" at bounding box center [136, 225] width 107 height 110
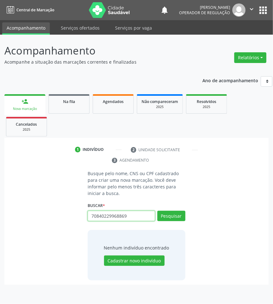
click at [138, 216] on input "70840229968869" at bounding box center [121, 216] width 67 height 11
click at [158, 212] on div "70840229968869 Busque por nome, CNS ou CPF Nenhum resultado encontrado para: " …" at bounding box center [137, 218] width 98 height 15
click at [141, 215] on input "70840229968869" at bounding box center [121, 216] width 67 height 11
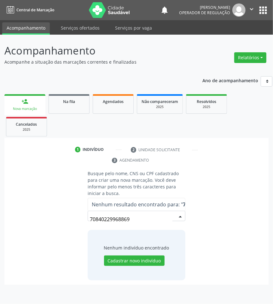
click at [131, 219] on input "70840229968869" at bounding box center [131, 219] width 83 height 13
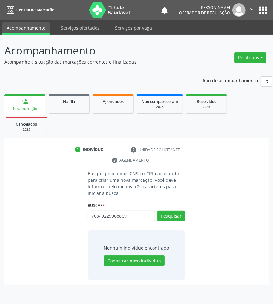
type input "70840229968869"
click at [90, 215] on input "70840229968869" at bounding box center [90, 219] width 0 height 13
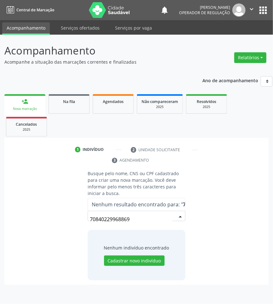
drag, startPoint x: 99, startPoint y: 222, endPoint x: 109, endPoint y: 224, distance: 10.6
click at [109, 224] on input "70840229968869" at bounding box center [131, 219] width 83 height 13
click at [121, 221] on input "70840229968869" at bounding box center [131, 219] width 83 height 13
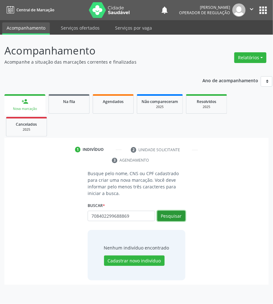
click at [160, 215] on button "Pesquisar" at bounding box center [171, 216] width 28 height 11
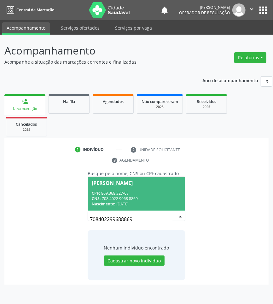
click at [117, 218] on input "708402299688869" at bounding box center [131, 219] width 83 height 13
click at [129, 191] on div "CPF: 869.368.327-68" at bounding box center [137, 193] width 90 height 5
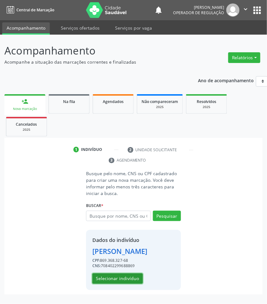
click at [114, 284] on button "Selecionar indivíduo" at bounding box center [117, 279] width 50 height 11
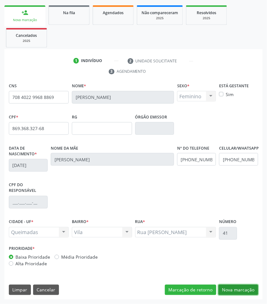
drag, startPoint x: 245, startPoint y: 295, endPoint x: 181, endPoint y: 264, distance: 71.4
click at [243, 294] on button "Nova marcação" at bounding box center [238, 290] width 40 height 11
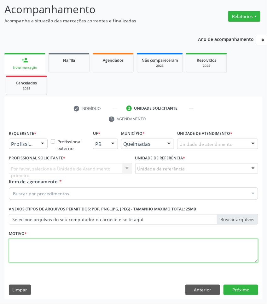
click at [148, 248] on textarea at bounding box center [133, 251] width 249 height 24
paste textarea "RETORNO [PERSON_NAME] (COM EXAMES)"
type textarea "RETORNO [PERSON_NAME] (COM EXAMES)"
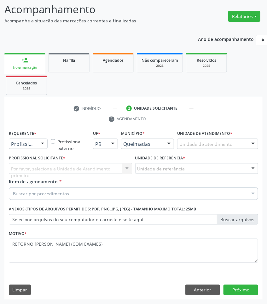
click at [31, 148] on div "Profissional de Saúde" at bounding box center [28, 144] width 39 height 11
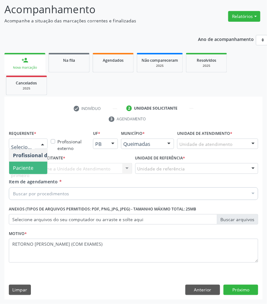
click at [32, 169] on span "Paciente" at bounding box center [23, 168] width 20 height 7
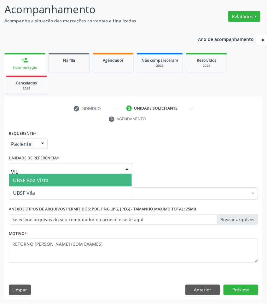
type input "VILA"
click at [29, 185] on span "UBSF Vila" at bounding box center [70, 180] width 123 height 13
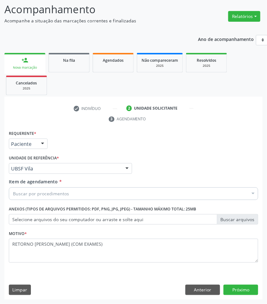
paste input "ENDOCRINO"
drag, startPoint x: 31, startPoint y: 193, endPoint x: 1, endPoint y: 195, distance: 30.3
type input "ENDOCRINO"
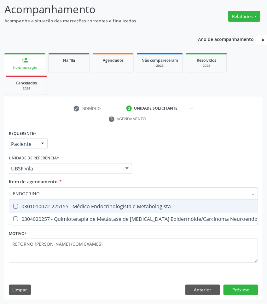
click at [34, 206] on div "0301010072-225155 - Médico Endocrinologista e Metabologista" at bounding box center [172, 206] width 318 height 5
checkbox Metabologista "true"
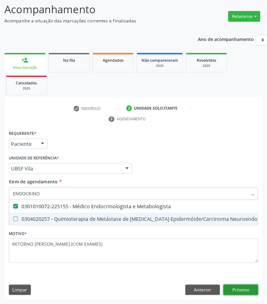
click at [242, 287] on div "Requerente * Paciente Profissional de Saúde Paciente Nenhum resultado encontrad…" at bounding box center [133, 214] width 258 height 171
checkbox Desconhecida "true"
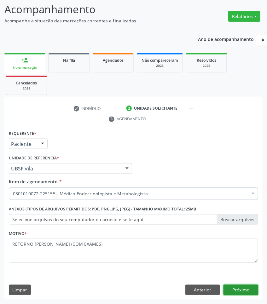
click at [242, 287] on button "Próximo" at bounding box center [241, 290] width 35 height 11
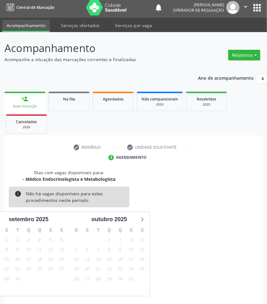
scroll to position [28, 0]
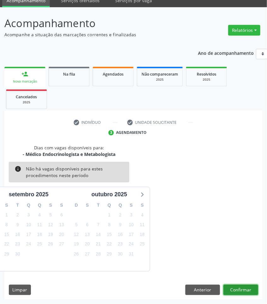
click at [249, 288] on button "Confirmar" at bounding box center [241, 290] width 35 height 11
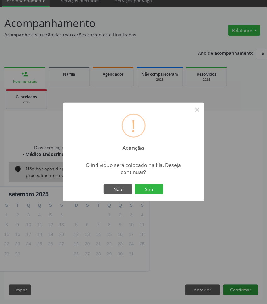
click at [135, 184] on button "Sim" at bounding box center [149, 189] width 28 height 11
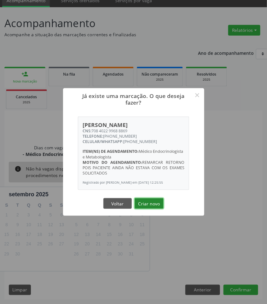
click at [157, 207] on button "Criar novo" at bounding box center [149, 203] width 29 height 11
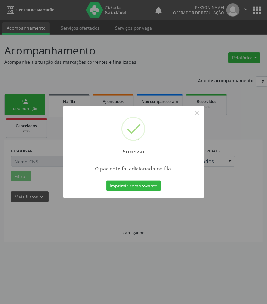
scroll to position [0, 0]
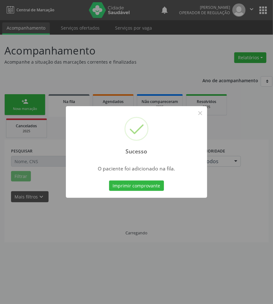
click at [94, 231] on div "Sucesso × O paciente foi adicionado na fila. Imprimir comprovante Cancel" at bounding box center [136, 152] width 273 height 304
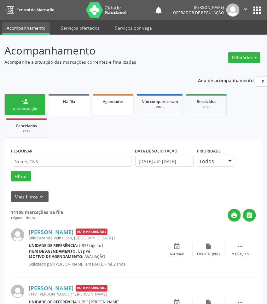
click at [110, 101] on span "Agendados" at bounding box center [113, 101] width 21 height 5
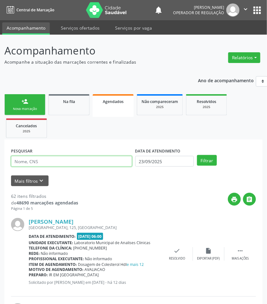
click at [90, 165] on input "text" at bounding box center [71, 161] width 121 height 11
paste input "709007817882310"
type input "709007817882310"
click at [197, 155] on button "Filtrar" at bounding box center [207, 160] width 20 height 11
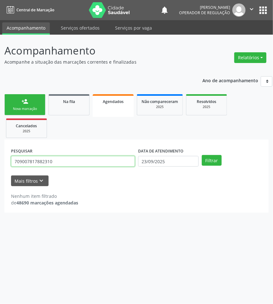
click at [27, 158] on input "709007817882310" at bounding box center [73, 161] width 124 height 11
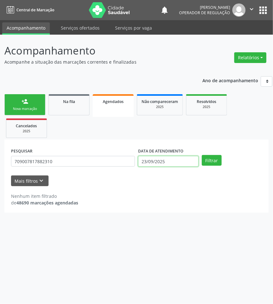
click at [168, 161] on input "23/09/2025" at bounding box center [168, 161] width 61 height 11
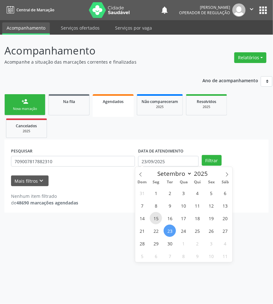
click at [159, 223] on span "15" at bounding box center [156, 218] width 12 height 12
type input "[DATE]"
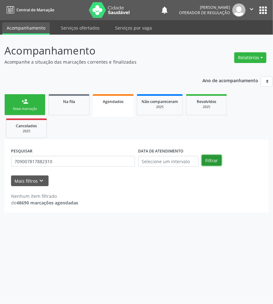
drag, startPoint x: 210, startPoint y: 163, endPoint x: 210, endPoint y: 160, distance: 3.2
click at [210, 162] on button "Filtrar" at bounding box center [212, 160] width 20 height 11
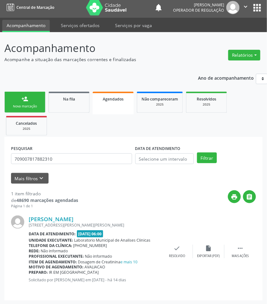
scroll to position [3, 0]
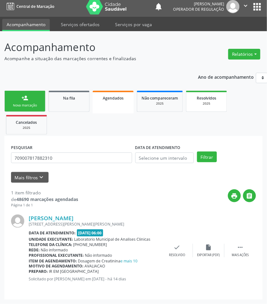
click at [209, 97] on span "Resolvidos" at bounding box center [207, 98] width 20 height 5
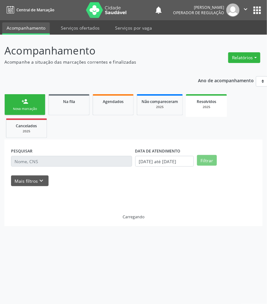
scroll to position [0, 0]
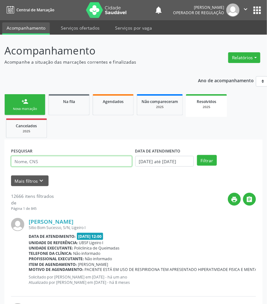
click at [37, 162] on input "text" at bounding box center [71, 161] width 121 height 11
paste input "709007817882310"
click at [197, 155] on button "Filtrar" at bounding box center [207, 160] width 20 height 11
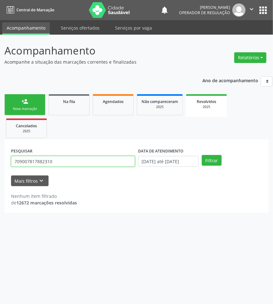
click at [73, 159] on input "709007817882310" at bounding box center [73, 161] width 124 height 11
paste input "2606765430542"
type input "702606765430542"
click at [202, 155] on button "Filtrar" at bounding box center [212, 160] width 20 height 11
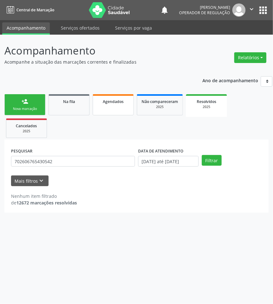
click at [105, 107] on link "Agendados" at bounding box center [113, 104] width 41 height 21
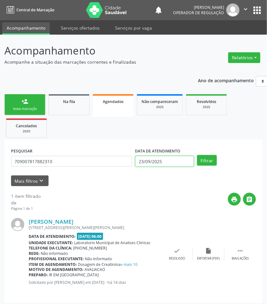
click at [183, 162] on input "23/09/2025" at bounding box center [164, 161] width 59 height 11
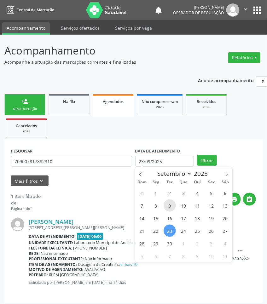
click at [165, 205] on span "9" at bounding box center [170, 206] width 12 height 12
type input "[DATE]"
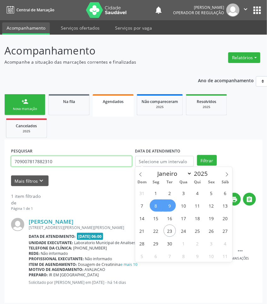
click at [59, 166] on input "709007817882310" at bounding box center [71, 161] width 121 height 11
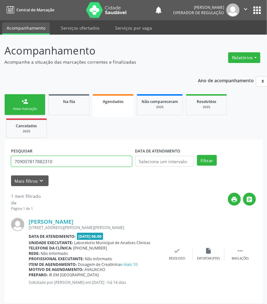
paste input "702606765430542"
paste input "text"
click at [197, 155] on button "Filtrar" at bounding box center [207, 160] width 20 height 11
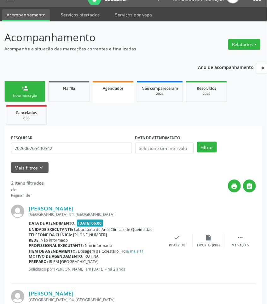
scroll to position [89, 0]
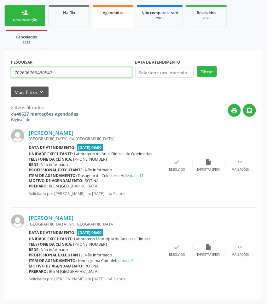
click at [45, 68] on input "702606765430542" at bounding box center [71, 72] width 121 height 11
paste input "0007551400200"
type input "700007551400200"
click at [197, 66] on button "Filtrar" at bounding box center [207, 71] width 20 height 11
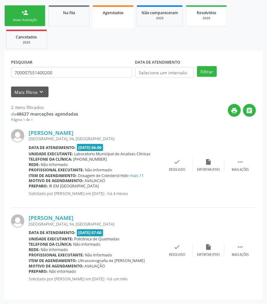
click at [201, 15] on div "Resolvidos" at bounding box center [207, 12] width 32 height 7
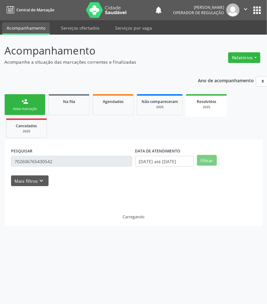
scroll to position [0, 0]
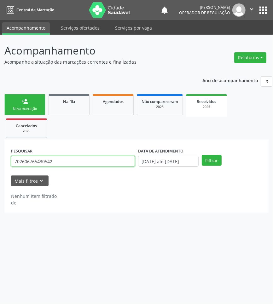
click at [48, 165] on input "702606765430542" at bounding box center [73, 161] width 124 height 11
click at [47, 165] on input "702606765430542" at bounding box center [73, 161] width 124 height 11
paste input "0007551400200"
click at [202, 155] on button "Filtrar" at bounding box center [212, 160] width 20 height 11
click at [44, 160] on input "700007551400200" at bounding box center [73, 161] width 124 height 11
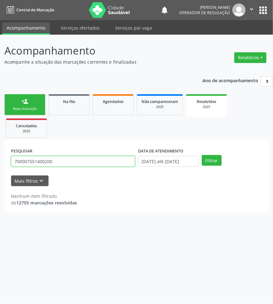
click at [44, 160] on input "700007551400200" at bounding box center [73, 161] width 124 height 11
paste input "[PERSON_NAME]"
type input "[PERSON_NAME]"
click at [202, 155] on button "Filtrar" at bounding box center [212, 160] width 20 height 11
click at [103, 107] on link "Agendados" at bounding box center [113, 104] width 41 height 21
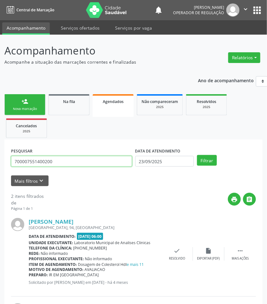
click at [100, 159] on input "700007551400200" at bounding box center [71, 161] width 121 height 11
paste input "[PERSON_NAME]"
type input "[PERSON_NAME]"
click at [197, 155] on button "Filtrar" at bounding box center [207, 160] width 20 height 11
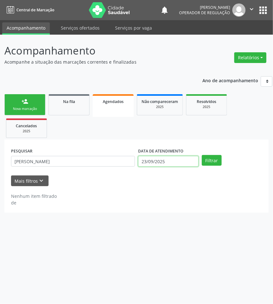
click at [150, 161] on input "23/09/2025" at bounding box center [168, 161] width 61 height 11
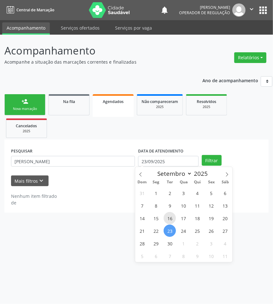
click at [164, 221] on span "16" at bounding box center [170, 218] width 12 height 12
type input "[DATE]"
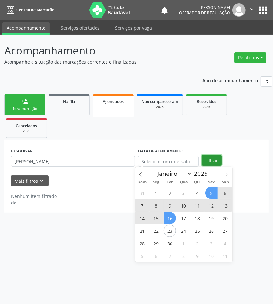
click at [209, 156] on button "Filtrar" at bounding box center [212, 160] width 20 height 11
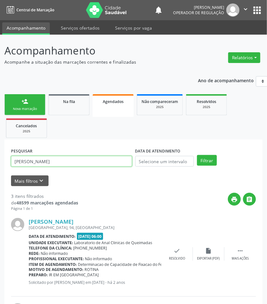
click at [72, 165] on input "[PERSON_NAME]" at bounding box center [71, 161] width 121 height 11
paste input "[PERSON_NAME]"
click at [197, 155] on button "Filtrar" at bounding box center [207, 160] width 20 height 11
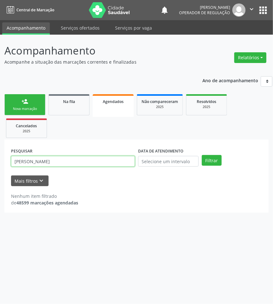
click at [72, 165] on input "[PERSON_NAME]" at bounding box center [73, 161] width 124 height 11
paste input "text"
type input "[PERSON_NAME]"
click at [202, 155] on button "Filtrar" at bounding box center [212, 160] width 20 height 11
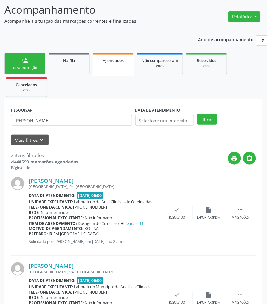
scroll to position [89, 0]
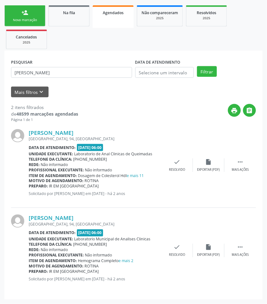
click at [193, 18] on div "2025" at bounding box center [207, 18] width 32 height 5
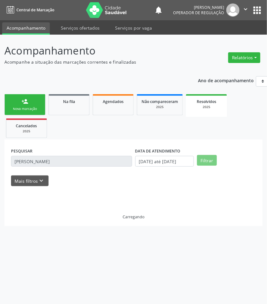
scroll to position [0, 0]
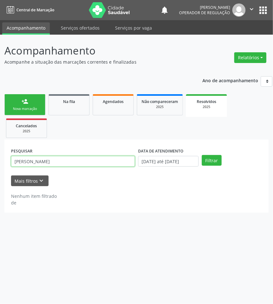
click at [66, 166] on input "[PERSON_NAME]" at bounding box center [73, 161] width 124 height 11
paste input "[PERSON_NAME]"
type input "[PERSON_NAME]"
click at [202, 155] on button "Filtrar" at bounding box center [212, 160] width 20 height 11
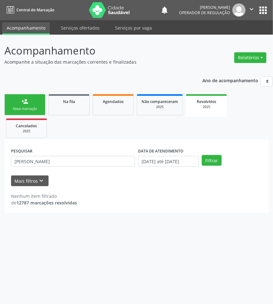
click at [32, 97] on link "person_add Nova marcação" at bounding box center [24, 104] width 41 height 21
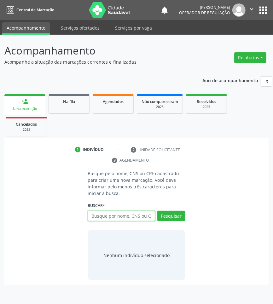
click at [143, 217] on input "text" at bounding box center [121, 216] width 67 height 11
click at [99, 215] on input "text" at bounding box center [121, 216] width 67 height 11
type input "708207627584742"
click at [90, 218] on input "708207627584742" at bounding box center [90, 219] width 0 height 13
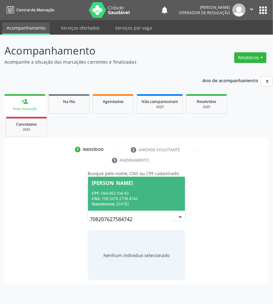
click at [117, 195] on div "CPF: 064.083.104-43" at bounding box center [137, 193] width 90 height 5
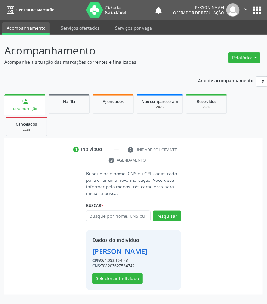
scroll to position [5, 0]
click at [127, 284] on button "Selecionar indivíduo" at bounding box center [117, 279] width 50 height 11
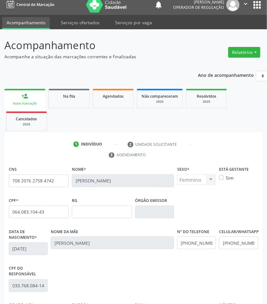
scroll to position [89, 0]
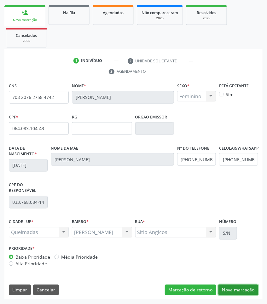
click at [243, 291] on button "Nova marcação" at bounding box center [238, 290] width 40 height 11
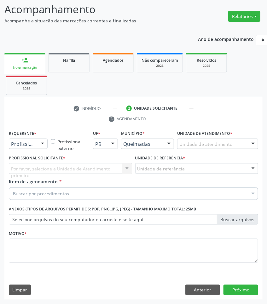
scroll to position [42, 0]
click at [39, 144] on div at bounding box center [42, 144] width 9 height 11
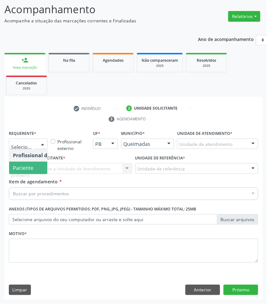
click at [25, 162] on span "Paciente" at bounding box center [39, 168] width 61 height 13
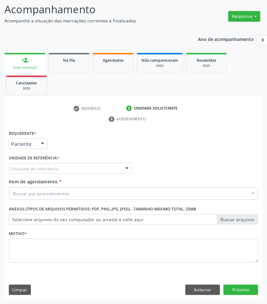
click at [40, 166] on div "Requerente * Paciente Profissional de Saúde Paciente Nenhum resultado encontrad…" at bounding box center [133, 200] width 249 height 143
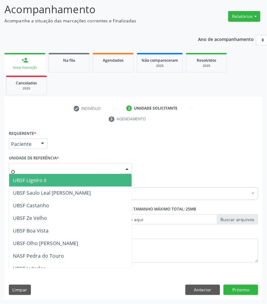
type input "OL"
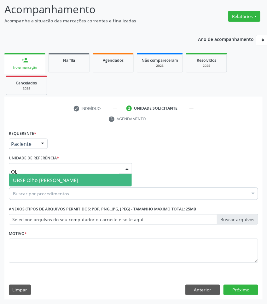
click at [39, 183] on span "UBSF Olho [PERSON_NAME]" at bounding box center [45, 180] width 65 height 7
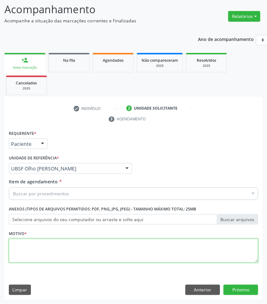
click at [54, 253] on textarea at bounding box center [133, 251] width 249 height 24
paste textarea "RETORNO [PERSON_NAME] (10/2025)"
type textarea "RETORNO [PERSON_NAME] (10/2025)"
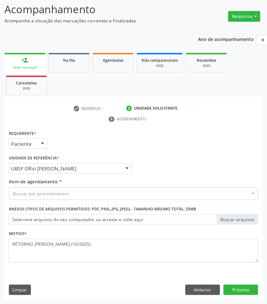
paste input "ENDOCRINO"
type input "ENDOCRINO"
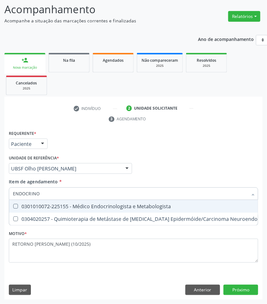
click at [42, 204] on div "0301010072-225155 - Médico Endocrinologista e Metabologista" at bounding box center [172, 206] width 318 height 5
checkbox Metabologista "true"
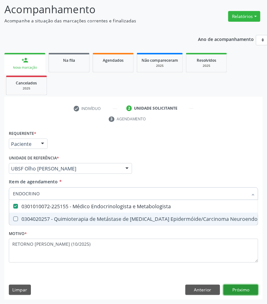
click at [239, 288] on div "Requerente * Paciente Profissional de Saúde Paciente Nenhum resultado encontrad…" at bounding box center [133, 214] width 258 height 171
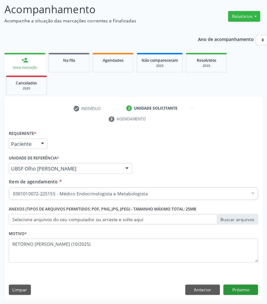
drag, startPoint x: 261, startPoint y: 288, endPoint x: 248, endPoint y: 286, distance: 12.8
click at [256, 287] on div "Requerente * Paciente Profissional de Saúde Paciente Nenhum resultado encontrad…" at bounding box center [133, 214] width 258 height 171
click at [248, 286] on button "Próximo" at bounding box center [241, 290] width 35 height 11
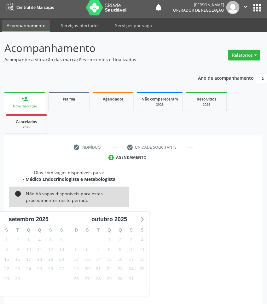
scroll to position [28, 0]
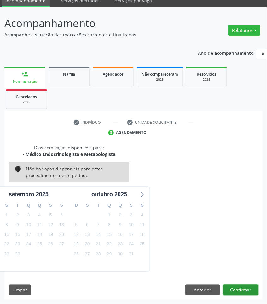
click at [252, 291] on button "Confirmar" at bounding box center [241, 290] width 35 height 11
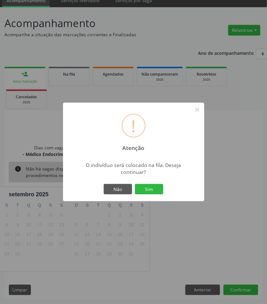
click at [135, 184] on button "Sim" at bounding box center [149, 189] width 28 height 11
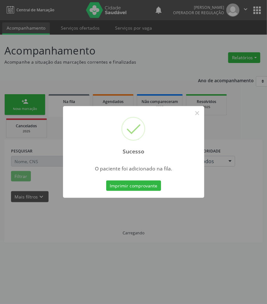
scroll to position [0, 0]
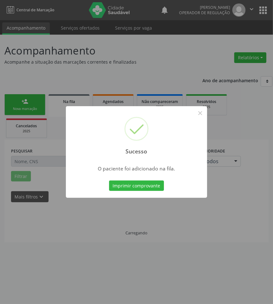
drag, startPoint x: 130, startPoint y: 225, endPoint x: 46, endPoint y: 177, distance: 96.9
click at [120, 222] on div "Sucesso × O paciente foi adicionado na fila. Imprimir comprovante Cancel" at bounding box center [136, 152] width 273 height 304
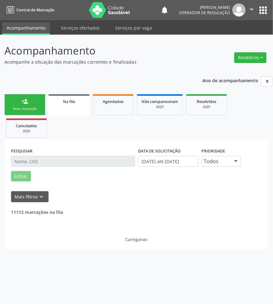
drag, startPoint x: 26, startPoint y: 97, endPoint x: 2, endPoint y: 116, distance: 30.8
click at [26, 97] on link "person_add Nova marcação" at bounding box center [24, 104] width 41 height 21
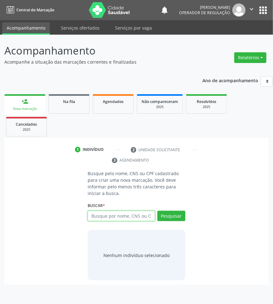
click at [137, 218] on input "text" at bounding box center [121, 216] width 67 height 11
type input "706702597872618"
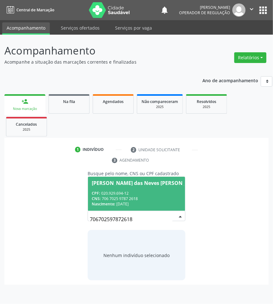
click at [104, 209] on span "[PERSON_NAME] das Neves [PERSON_NAME] CPF: 020.929.694-12 CNS: 706 7025 9787 26…" at bounding box center [146, 194] width 117 height 34
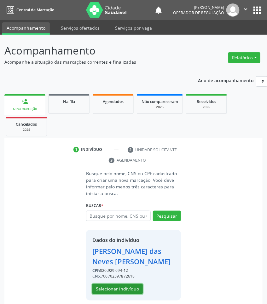
click at [116, 290] on button "Selecionar indivíduo" at bounding box center [117, 289] width 50 height 11
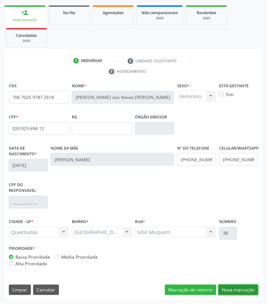
click at [239, 294] on button "Nova marcação" at bounding box center [238, 290] width 40 height 11
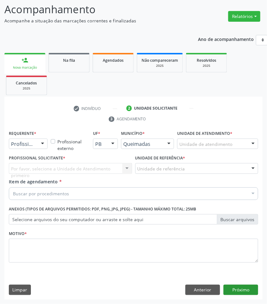
scroll to position [42, 0]
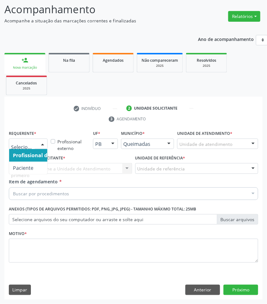
drag, startPoint x: 15, startPoint y: 146, endPoint x: 22, endPoint y: 167, distance: 22.9
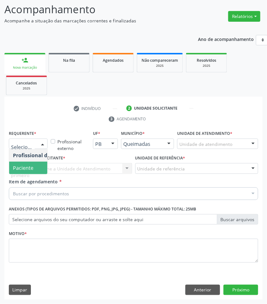
click at [34, 168] on span "Paciente" at bounding box center [39, 168] width 61 height 13
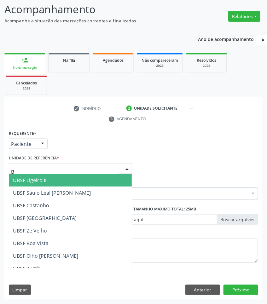
type input "BA"
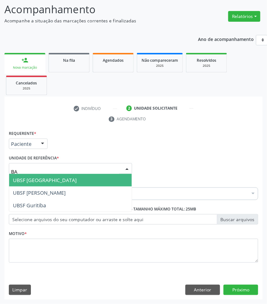
click at [42, 184] on span "UBSF [GEOGRAPHIC_DATA]" at bounding box center [70, 180] width 123 height 13
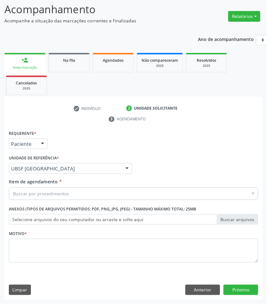
click at [73, 195] on div "Buscar por procedimentos" at bounding box center [133, 194] width 249 height 13
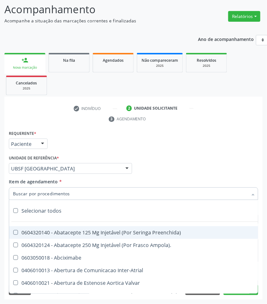
paste input "ENDOCRINO"
type input "ENDOCRINO"
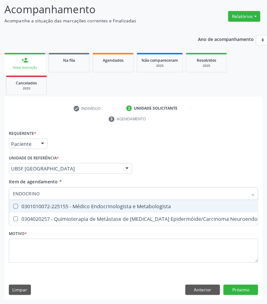
click at [64, 207] on div "0301010072-225155 - Médico Endocrinologista e Metabologista" at bounding box center [172, 206] width 318 height 5
checkbox Metabologista "true"
checkbox Desconhecida "true"
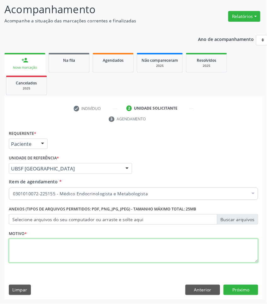
paste textarea "ENDOCRINO"
click at [48, 256] on textarea at bounding box center [133, 251] width 249 height 24
click at [38, 256] on textarea "ENDOCRINO" at bounding box center [133, 251] width 249 height 24
paste textarea "RETORNO [PERSON_NAME] (10/2025)"
type textarea "RETORNO [PERSON_NAME] (10/2025)"
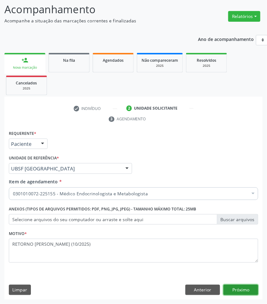
click at [248, 289] on button "Próximo" at bounding box center [241, 290] width 35 height 11
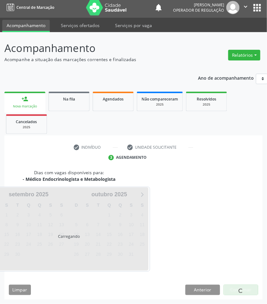
scroll to position [28, 0]
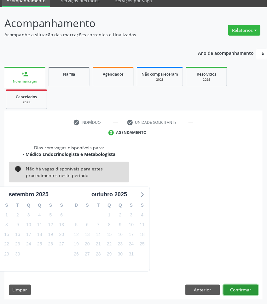
click at [242, 286] on button "Confirmar" at bounding box center [241, 290] width 35 height 11
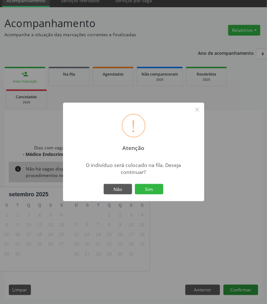
click at [135, 184] on button "Sim" at bounding box center [149, 189] width 28 height 11
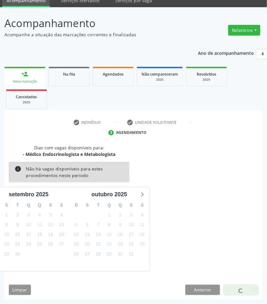
scroll to position [0, 0]
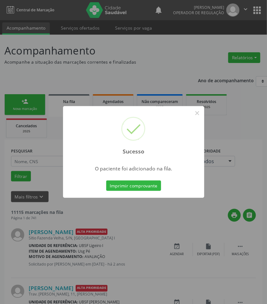
click at [19, 159] on div "Sucesso × O paciente foi adicionado na fila. Imprimir comprovante Cancel" at bounding box center [133, 152] width 267 height 304
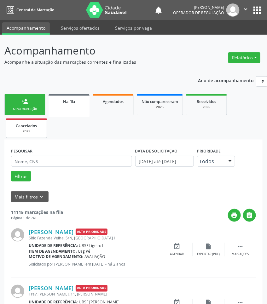
drag, startPoint x: 42, startPoint y: 105, endPoint x: 11, endPoint y: 121, distance: 35.1
click at [42, 105] on link "person_add Nova marcação" at bounding box center [24, 104] width 41 height 21
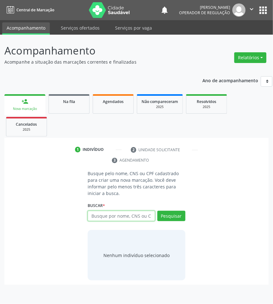
click at [114, 221] on input "text" at bounding box center [121, 216] width 67 height 11
paste input "702 4020 7656 8821"
type input "702 4020 7656 8821"
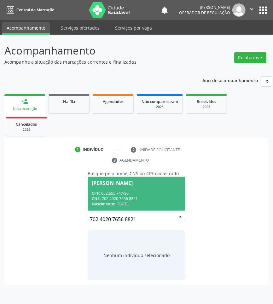
click at [126, 196] on div "CNS: 702 4020 7656 8821" at bounding box center [137, 198] width 90 height 5
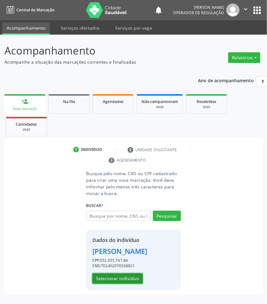
click at [113, 284] on button "Selecionar indivíduo" at bounding box center [117, 279] width 50 height 11
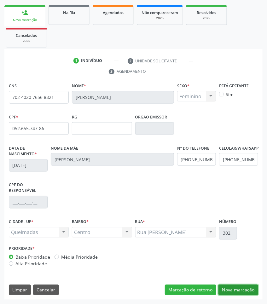
click at [249, 295] on button "Nova marcação" at bounding box center [238, 290] width 40 height 11
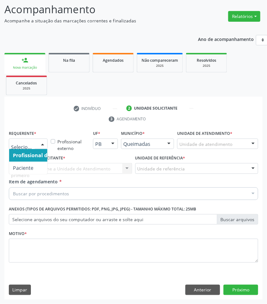
click at [11, 148] on div at bounding box center [28, 144] width 39 height 11
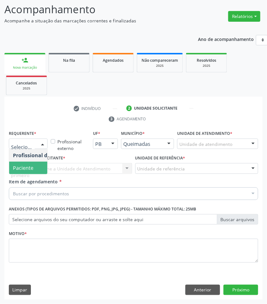
click at [15, 166] on span "Paciente" at bounding box center [23, 168] width 20 height 7
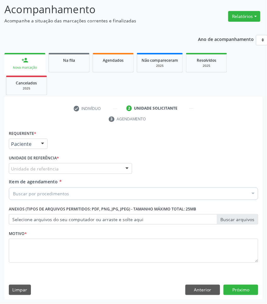
click at [31, 166] on div "Requerente * Paciente Profissional de Saúde Paciente Nenhum resultado encontrad…" at bounding box center [133, 200] width 249 height 143
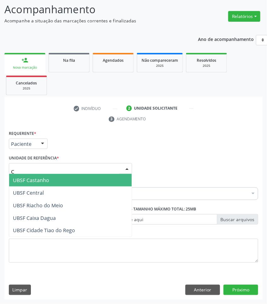
type input "CE"
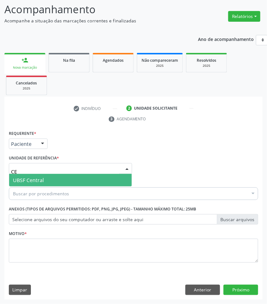
drag, startPoint x: 30, startPoint y: 182, endPoint x: 20, endPoint y: 177, distance: 11.3
click at [30, 182] on span "UBSF Central" at bounding box center [28, 180] width 31 height 7
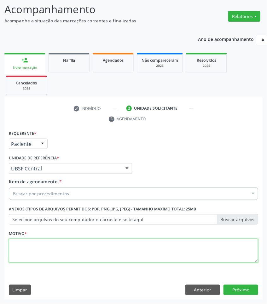
paste textarea "702 4020 7656 8821"
click at [40, 256] on textarea at bounding box center [133, 251] width 249 height 24
type textarea "702 4020 7656 8821"
paste textarea "RETORNO [PERSON_NAME] (10/2025)"
click at [65, 248] on textarea at bounding box center [133, 251] width 249 height 24
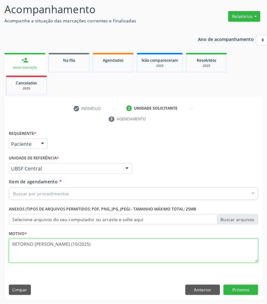
type textarea "RETORNO [PERSON_NAME] (10/2025)"
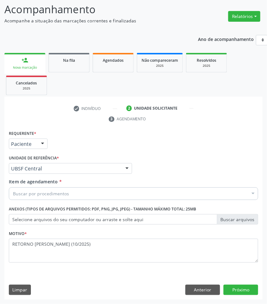
click at [50, 186] on div "Item de agendamento * Buscar por procedimentos Selecionar todos 0604320140 - Ab…" at bounding box center [133, 188] width 249 height 20
paste input "ENDOCRINO"
type input "ENDOCRINO"
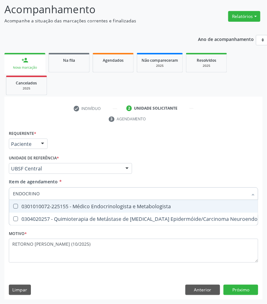
drag, startPoint x: 43, startPoint y: 207, endPoint x: 29, endPoint y: 202, distance: 14.5
click at [41, 207] on div "0301010072-225155 - Médico Endocrinologista e Metabologista" at bounding box center [172, 206] width 318 height 5
checkbox Metabologista "true"
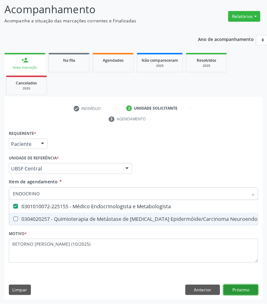
click at [254, 292] on div "Requerente * Paciente Profissional de Saúde Paciente Nenhum resultado encontrad…" at bounding box center [133, 214] width 258 height 171
checkbox Desconhecida "true"
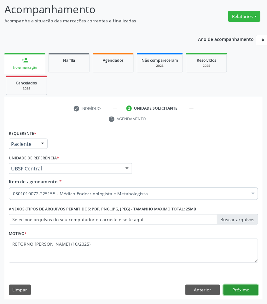
click at [254, 292] on button "Próximo" at bounding box center [241, 290] width 35 height 11
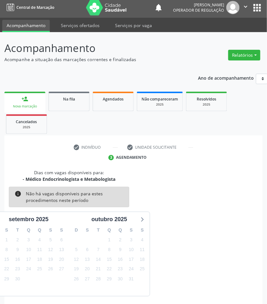
scroll to position [28, 0]
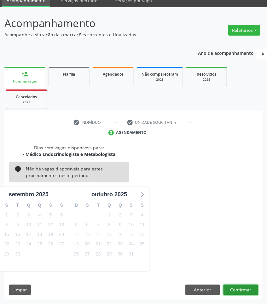
click at [244, 292] on button "Confirmar" at bounding box center [241, 290] width 35 height 11
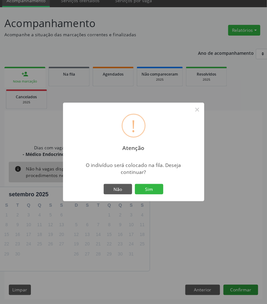
click at [135, 184] on button "Sim" at bounding box center [149, 189] width 28 height 11
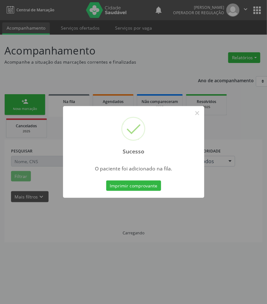
scroll to position [0, 0]
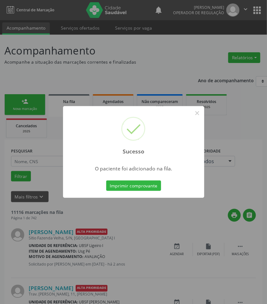
click at [226, 270] on div "Sucesso × O paciente foi adicionado na fila. Imprimir comprovante Cancel" at bounding box center [133, 152] width 267 height 304
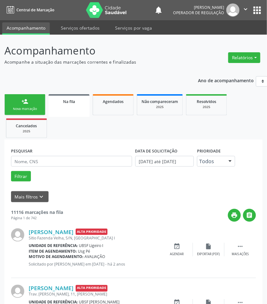
click at [42, 106] on link "person_add Nova marcação" at bounding box center [24, 104] width 41 height 21
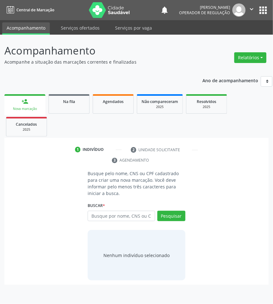
click at [5, 170] on div "1 Indivíduo 2 Unidade solicitante 3 Agendamento Busque pelo nome, CNS ou CPF ca…" at bounding box center [136, 215] width 264 height 140
drag, startPoint x: 60, startPoint y: 100, endPoint x: 13, endPoint y: 100, distance: 46.7
click at [59, 100] on div "Na fila" at bounding box center [69, 101] width 32 height 7
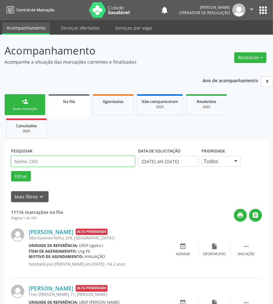
click at [68, 165] on input "text" at bounding box center [73, 161] width 124 height 11
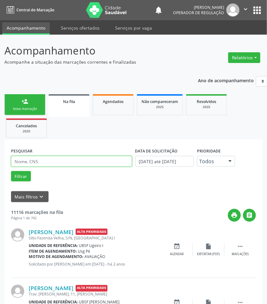
paste input "702 6067 6543 0542"
type input "702 6067 6543 0542"
click at [11, 171] on button "Filtrar" at bounding box center [21, 176] width 20 height 11
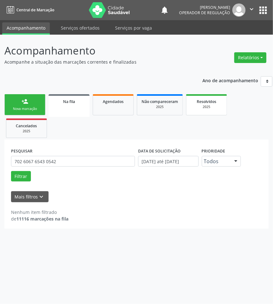
click at [210, 99] on span "Resolvidos" at bounding box center [207, 101] width 20 height 5
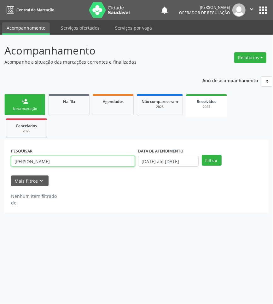
click at [57, 164] on input "[PERSON_NAME]" at bounding box center [73, 161] width 124 height 11
click at [60, 162] on input "[PERSON_NAME]" at bounding box center [73, 161] width 124 height 11
paste input "702 6067 6543 0542"
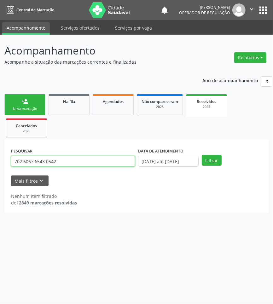
type input "702 6067 6543 0542"
click at [202, 155] on button "Filtrar" at bounding box center [212, 160] width 20 height 11
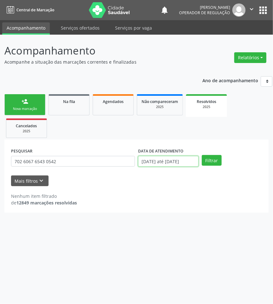
click at [163, 166] on input "[DATE] até [DATE]" at bounding box center [168, 161] width 61 height 11
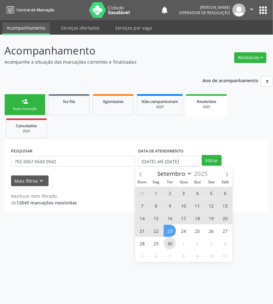
click at [171, 245] on span "30" at bounding box center [170, 243] width 12 height 12
type input "[DATE]"
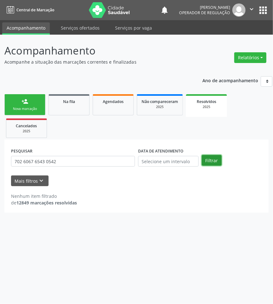
click at [207, 155] on button "Filtrar" at bounding box center [212, 160] width 20 height 11
click at [114, 114] on link "Agendados" at bounding box center [113, 104] width 41 height 21
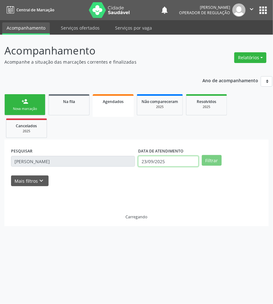
click at [163, 161] on input "23/09/2025" at bounding box center [168, 161] width 61 height 11
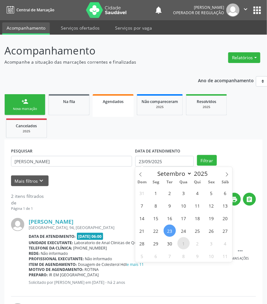
click at [179, 244] on span "1" at bounding box center [184, 243] width 12 height 12
type input "[DATE]"
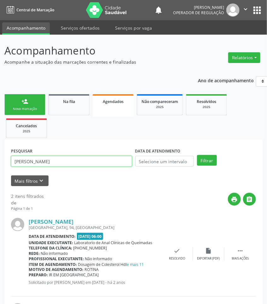
click at [81, 161] on input "[PERSON_NAME]" at bounding box center [71, 161] width 121 height 11
click at [81, 160] on input "[PERSON_NAME]" at bounding box center [71, 161] width 121 height 11
paste input "702 6067 6543 0542"
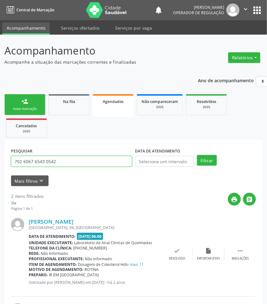
type input "702 6067 6543 0542"
click at [197, 155] on button "Filtrar" at bounding box center [207, 160] width 20 height 11
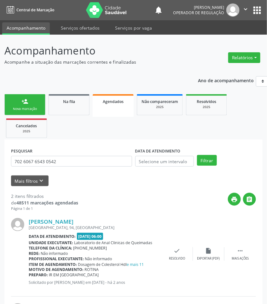
drag, startPoint x: 38, startPoint y: 101, endPoint x: 1, endPoint y: 193, distance: 99.0
click at [38, 101] on link "person_add Nova marcação" at bounding box center [24, 104] width 41 height 21
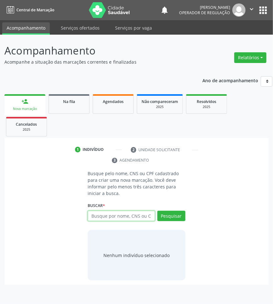
click at [124, 221] on input "text" at bounding box center [121, 216] width 67 height 11
type input "700001025163901"
click at [90, 222] on input "700001025163901" at bounding box center [90, 219] width 0 height 13
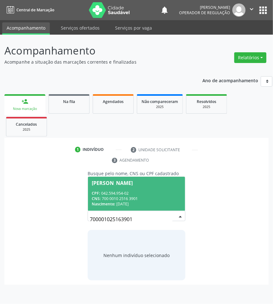
drag, startPoint x: 128, startPoint y: 187, endPoint x: 100, endPoint y: 191, distance: 28.4
click at [128, 187] on span "[PERSON_NAME] CPF: 042.594.954-02 CNS: 700 0010 2516 3901 Nascimento: [DATE]" at bounding box center [136, 194] width 97 height 34
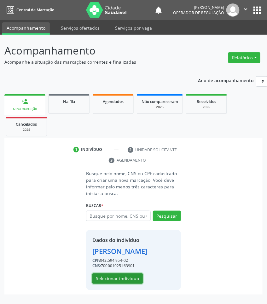
click at [109, 284] on button "Selecionar indivíduo" at bounding box center [117, 279] width 50 height 11
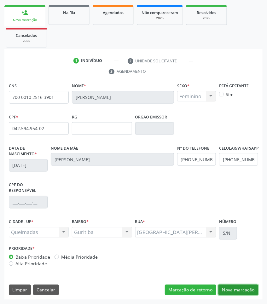
click at [246, 288] on button "Nova marcação" at bounding box center [238, 290] width 40 height 11
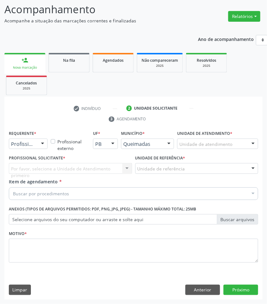
scroll to position [42, 0]
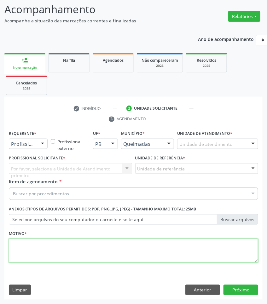
drag, startPoint x: 103, startPoint y: 254, endPoint x: 83, endPoint y: 234, distance: 29.2
click at [103, 254] on textarea at bounding box center [133, 251] width 249 height 24
paste textarea "1ª CONSULTA (09/2025) DM2 DESCOMPENSADA"
type textarea "1ª CONSULTA (09/2025) DM2 DESCOMPENSADA"
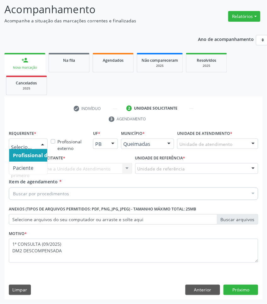
click at [33, 148] on div at bounding box center [28, 144] width 39 height 11
click at [32, 163] on span "Paciente" at bounding box center [39, 168] width 61 height 13
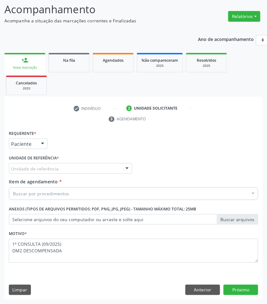
drag, startPoint x: 36, startPoint y: 192, endPoint x: 5, endPoint y: 198, distance: 32.2
paste input "ENDOCRINO"
click at [31, 189] on div "Buscar por procedimentos" at bounding box center [133, 194] width 249 height 13
paste input "ENDOCRINO"
type input "ENDOCRINO"
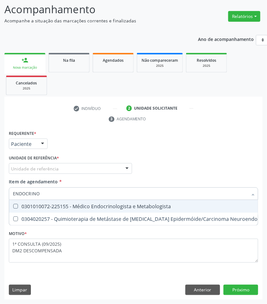
click at [37, 204] on div "0301010072-225155 - Médico Endocrinologista e Metabologista" at bounding box center [172, 206] width 318 height 5
checkbox Metabologista "true"
click at [38, 165] on div "Unidade de referência" at bounding box center [70, 168] width 123 height 11
checkbox Desconhecida "true"
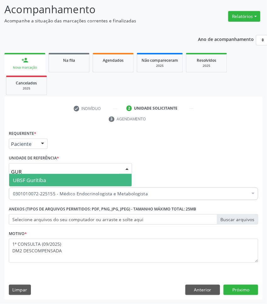
type input "GURI"
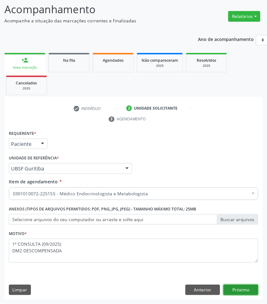
click at [253, 287] on button "Próximo" at bounding box center [241, 290] width 35 height 11
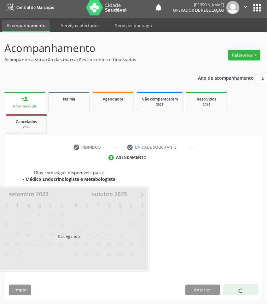
scroll to position [28, 0]
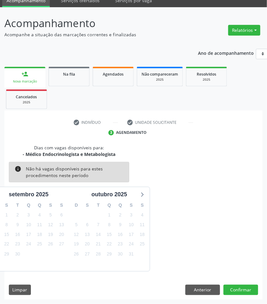
click at [235, 284] on div "Dias com vagas disponíveis para: - Médico Endocrinologista e Metabologista info…" at bounding box center [133, 222] width 258 height 156
click at [246, 289] on button "Confirmar" at bounding box center [241, 290] width 35 height 11
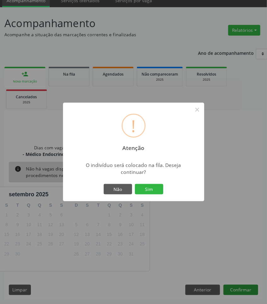
click at [135, 184] on button "Sim" at bounding box center [149, 189] width 28 height 11
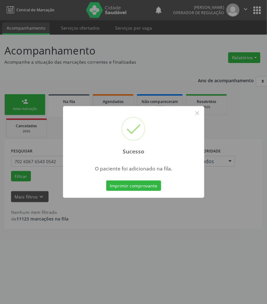
scroll to position [0, 0]
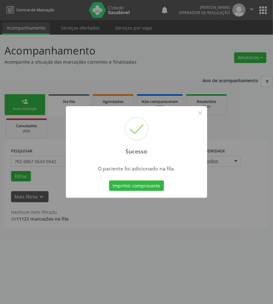
click at [40, 246] on div "Sucesso × O paciente foi adicionado na fila. Imprimir comprovante Cancel" at bounding box center [136, 152] width 273 height 304
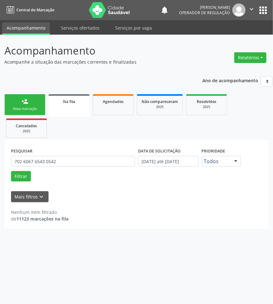
click at [24, 103] on div "person_add" at bounding box center [24, 101] width 7 height 7
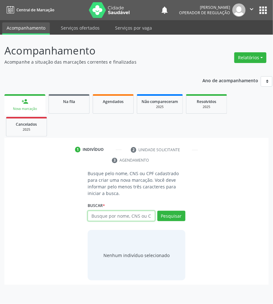
click at [124, 219] on input "text" at bounding box center [121, 216] width 67 height 11
type input "702604267484347"
drag, startPoint x: 137, startPoint y: 218, endPoint x: 133, endPoint y: 221, distance: 4.2
click at [90, 218] on input "702604267484347" at bounding box center [90, 219] width 0 height 13
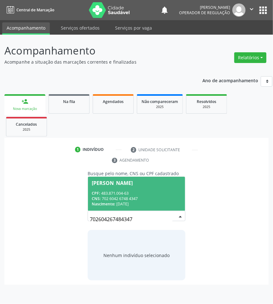
click at [135, 192] on div "CPF: 483.871.004-63" at bounding box center [137, 193] width 90 height 5
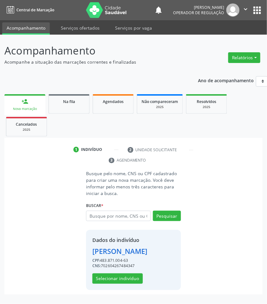
drag, startPoint x: 1, startPoint y: 169, endPoint x: -4, endPoint y: 168, distance: 4.5
click at [0, 168] on html "Central de Marcação notifications [PERSON_NAME] Operador de regulação  Configu…" at bounding box center [133, 152] width 267 height 304
click at [114, 284] on button "Selecionar indivíduo" at bounding box center [117, 279] width 50 height 11
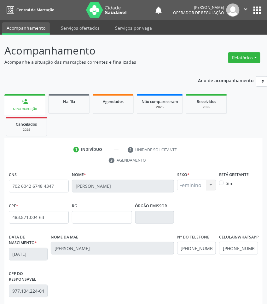
scroll to position [89, 0]
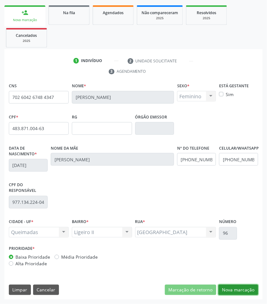
drag, startPoint x: 240, startPoint y: 289, endPoint x: 198, endPoint y: 280, distance: 43.2
click at [240, 289] on button "Nova marcação" at bounding box center [238, 290] width 40 height 11
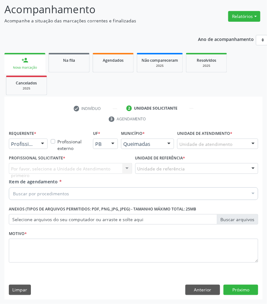
scroll to position [42, 0]
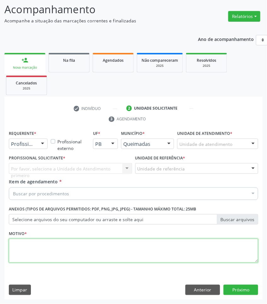
click at [97, 243] on textarea at bounding box center [133, 251] width 249 height 24
paste textarea "1ª CONSULTA (09/2025) HIPOTIREOIDISMO"
type textarea "1ª CONSULTA (09/2025) HIPOTIREOIDISMO"
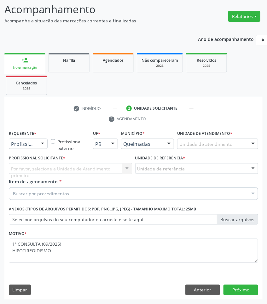
click at [56, 188] on div "Buscar por procedimentos" at bounding box center [133, 194] width 249 height 13
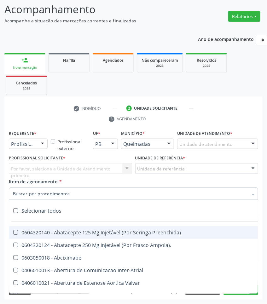
click at [57, 191] on input "Item de agendamento *" at bounding box center [130, 194] width 235 height 13
paste input "ENDOCRINO"
type input "ENDOCRINO"
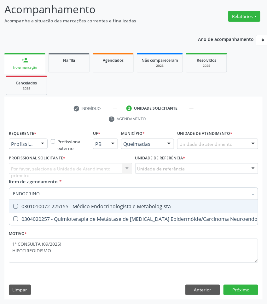
drag, startPoint x: 56, startPoint y: 207, endPoint x: 49, endPoint y: 206, distance: 7.0
click at [55, 207] on div "0301010072-225155 - Médico Endocrinologista e Metabologista" at bounding box center [172, 206] width 318 height 5
checkbox Metabologista "true"
checkbox Desconhecida "true"
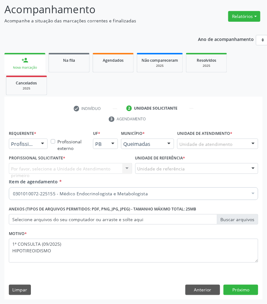
drag, startPoint x: 32, startPoint y: 143, endPoint x: 30, endPoint y: 155, distance: 12.1
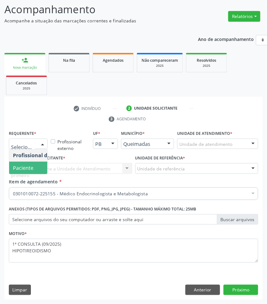
click at [32, 166] on span "Paciente" at bounding box center [23, 168] width 20 height 7
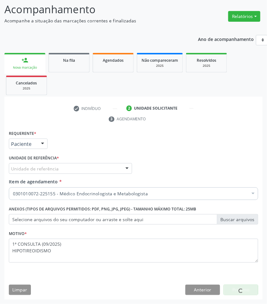
drag, startPoint x: 53, startPoint y: 167, endPoint x: 50, endPoint y: 173, distance: 6.2
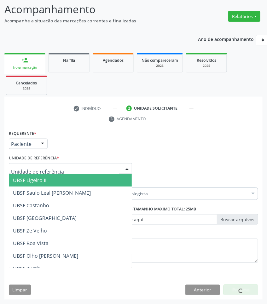
click at [49, 182] on span "UBSF Ligeiro II" at bounding box center [70, 180] width 123 height 13
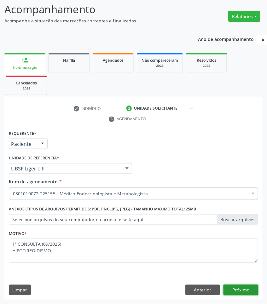
drag, startPoint x: 247, startPoint y: 289, endPoint x: 242, endPoint y: 289, distance: 4.7
click at [242, 289] on button "Próximo" at bounding box center [241, 290] width 35 height 11
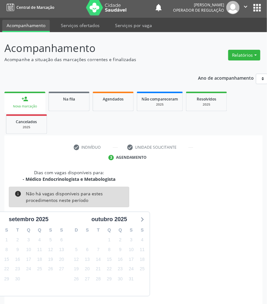
scroll to position [28, 0]
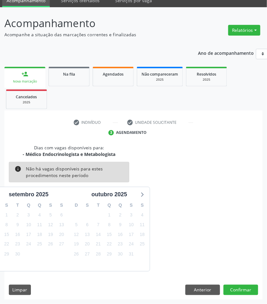
click at [252, 283] on div "Dias com vagas disponíveis para: - Médico Endocrinologista e Metabologista info…" at bounding box center [133, 222] width 258 height 156
click at [253, 288] on button "Confirmar" at bounding box center [241, 290] width 35 height 11
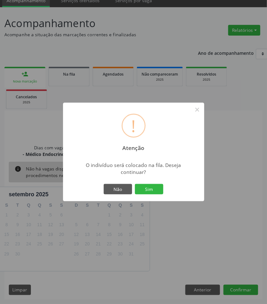
click at [135, 184] on button "Sim" at bounding box center [149, 189] width 28 height 11
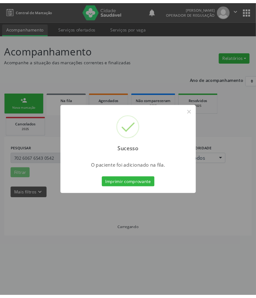
scroll to position [0, 0]
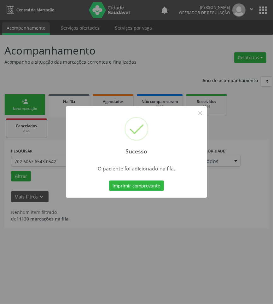
click at [66, 254] on div "Sucesso × O paciente foi adicionado na fila. Imprimir comprovante Cancel" at bounding box center [136, 152] width 273 height 304
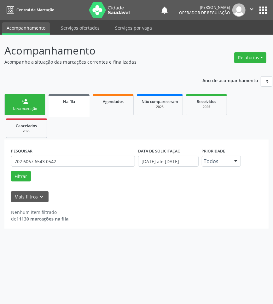
click at [33, 115] on link "person_add Nova marcação" at bounding box center [24, 104] width 41 height 21
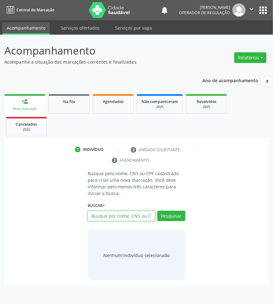
click at [92, 218] on input "text" at bounding box center [121, 216] width 67 height 11
type input "705001648230259"
click at [90, 215] on input "705001648230259" at bounding box center [90, 219] width 0 height 13
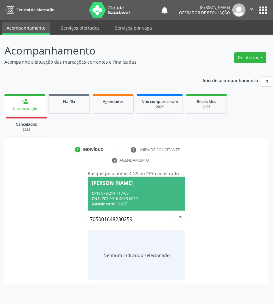
click at [141, 200] on div "CNS: 705 0016 4823 0259" at bounding box center [137, 198] width 90 height 5
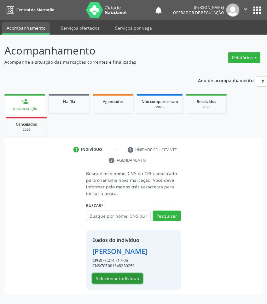
click at [130, 284] on button "Selecionar indivíduo" at bounding box center [117, 279] width 50 height 11
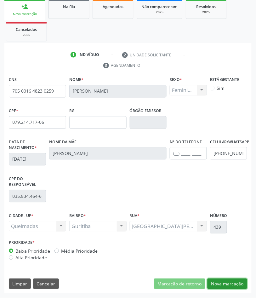
drag, startPoint x: 239, startPoint y: 284, endPoint x: 215, endPoint y: 282, distance: 23.4
click at [238, 284] on button "Nova marcação" at bounding box center [228, 284] width 40 height 11
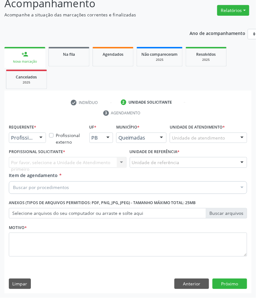
scroll to position [48, 0]
click at [136, 259] on fieldset "Motivo *" at bounding box center [128, 242] width 239 height 38
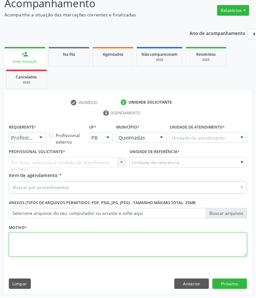
click at [134, 246] on textarea at bounding box center [128, 245] width 239 height 24
paste textarea "1ª CONSULTA (09/2025) OBESIDADE"
type textarea "1ª CONSULTA (09/2025) OBESIDADE"
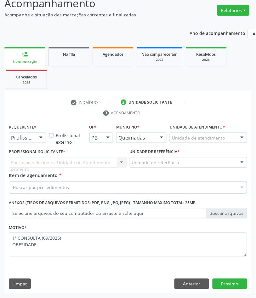
drag, startPoint x: 18, startPoint y: 141, endPoint x: 16, endPoint y: 157, distance: 15.6
click at [18, 142] on div "Profissional de Saúde" at bounding box center [27, 138] width 37 height 11
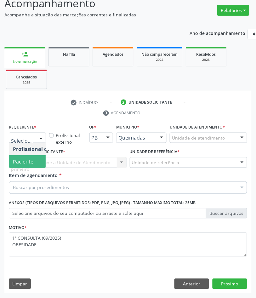
click at [19, 160] on span "Paciente" at bounding box center [23, 162] width 20 height 7
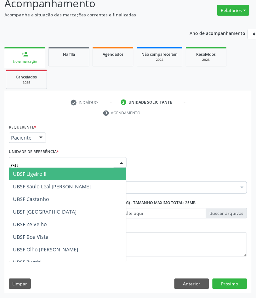
type input "GUR"
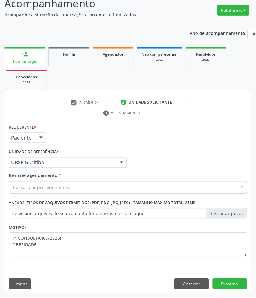
click at [40, 191] on div "Buscar por procedimentos" at bounding box center [128, 188] width 239 height 13
paste input "ENDOCRINO"
type input "ENDOCRINO"
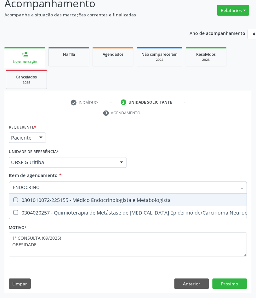
click at [40, 198] on div "0301010072-225155 - Médico Endocrinologista e Metabologista" at bounding box center [172, 200] width 318 height 5
checkbox Metabologista "true"
checkbox Desconhecida "true"
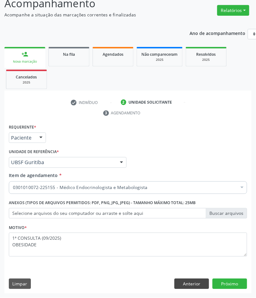
drag, startPoint x: 189, startPoint y: 278, endPoint x: 195, endPoint y: 281, distance: 7.1
click at [190, 278] on div "Requerente * Paciente Profissional de Saúde Paciente Nenhum resultado encontrad…" at bounding box center [128, 208] width 248 height 171
click at [197, 281] on button "Anterior" at bounding box center [192, 284] width 35 height 11
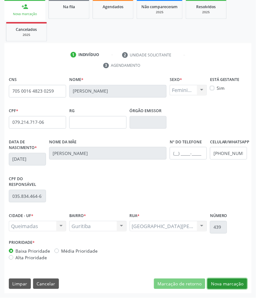
drag, startPoint x: 235, startPoint y: 287, endPoint x: 230, endPoint y: 286, distance: 5.1
click at [234, 287] on button "Nova marcação" at bounding box center [228, 284] width 40 height 11
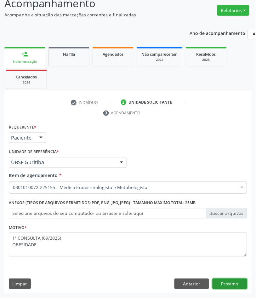
click at [230, 283] on button "Próximo" at bounding box center [230, 284] width 35 height 11
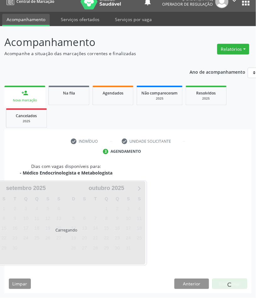
scroll to position [34, 0]
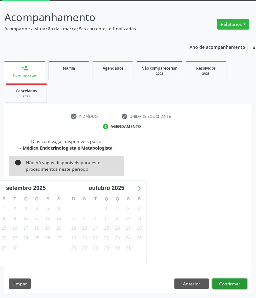
click at [237, 283] on button "Confirmar" at bounding box center [230, 284] width 35 height 11
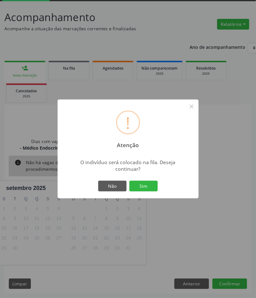
drag, startPoint x: 152, startPoint y: 188, endPoint x: 150, endPoint y: 193, distance: 5.8
click at [152, 189] on button "Sim" at bounding box center [144, 186] width 28 height 11
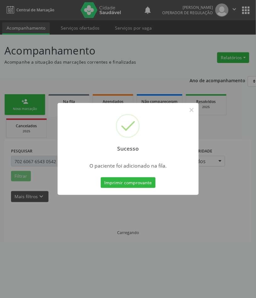
scroll to position [0, 0]
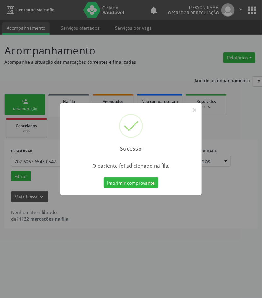
drag, startPoint x: 79, startPoint y: 218, endPoint x: 13, endPoint y: 127, distance: 111.9
click at [78, 216] on div "Sucesso × O paciente foi adicionado na fila. Imprimir comprovante Cancel" at bounding box center [131, 149] width 262 height 298
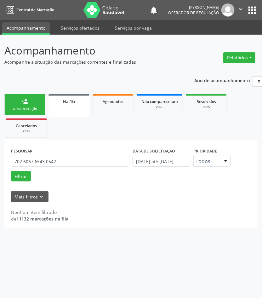
click at [29, 117] on ul "person_add Nova marcação Na fila Agendados Não compareceram 2025 Resolvidos 202…" at bounding box center [130, 116] width 253 height 47
drag, startPoint x: 27, startPoint y: 104, endPoint x: 27, endPoint y: 113, distance: 8.2
click at [27, 105] on div "person_add" at bounding box center [24, 101] width 7 height 7
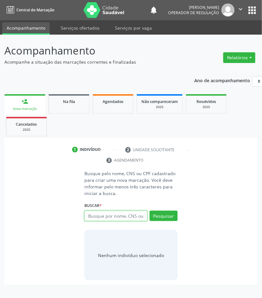
click at [140, 218] on input "text" at bounding box center [115, 216] width 63 height 11
click at [115, 216] on input "text" at bounding box center [115, 216] width 63 height 11
type input "702007815708480"
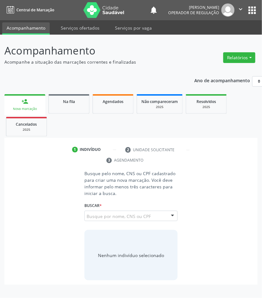
click at [87, 215] on input "702007815708480" at bounding box center [87, 219] width 0 height 13
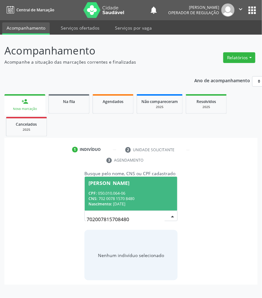
click at [130, 185] on div "[PERSON_NAME]" at bounding box center [109, 183] width 41 height 5
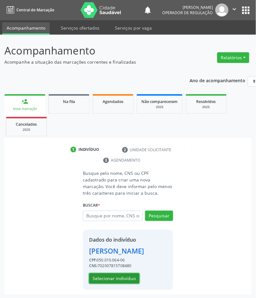
click at [125, 284] on button "Selecionar indivíduo" at bounding box center [114, 279] width 50 height 11
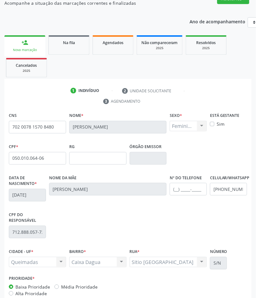
scroll to position [95, 0]
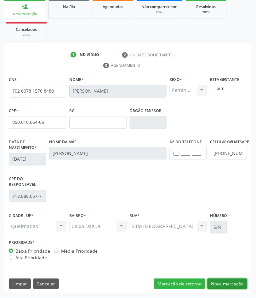
click at [230, 286] on button "Nova marcação" at bounding box center [228, 284] width 40 height 11
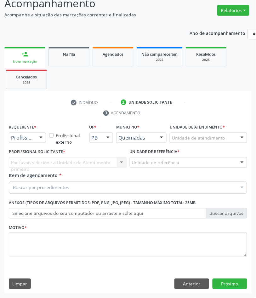
drag, startPoint x: 19, startPoint y: 133, endPoint x: 20, endPoint y: 136, distance: 3.2
click at [19, 135] on div "Profissional de Saúde" at bounding box center [27, 138] width 37 height 11
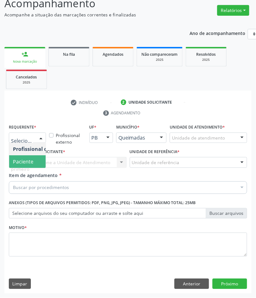
click at [28, 166] on span "Paciente" at bounding box center [39, 162] width 61 height 13
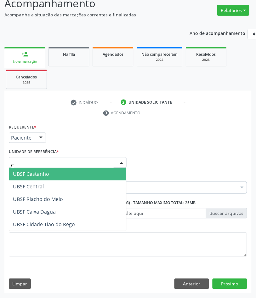
type input "CA"
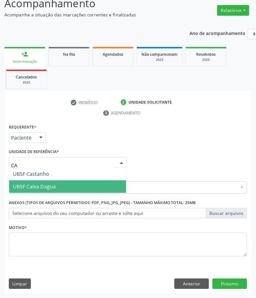
click at [48, 188] on span "UBSF Caixa Dagua" at bounding box center [34, 186] width 43 height 7
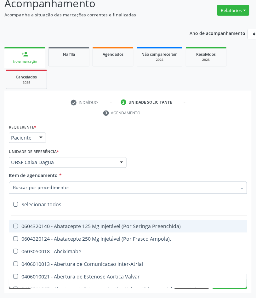
paste input "ENDOCRINO"
type input "ENDOCRINO"
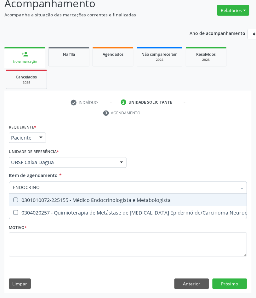
drag, startPoint x: 44, startPoint y: 199, endPoint x: 34, endPoint y: 197, distance: 10.6
click at [44, 199] on div "0301010072-225155 - Médico Endocrinologista e Metabologista" at bounding box center [172, 200] width 318 height 5
checkbox Metabologista "true"
checkbox Desconhecida "true"
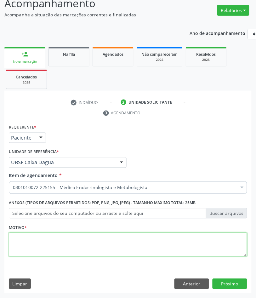
click at [48, 234] on textarea at bounding box center [128, 245] width 239 height 24
paste textarea "1ª CONSULTA (09/2025) OSTEOPOROSE"
type textarea "1ª CONSULTA (09/2025) OSTEOPOROSE"
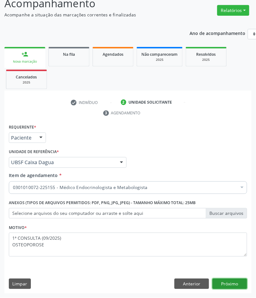
click at [223, 279] on button "Próximo" at bounding box center [230, 284] width 35 height 11
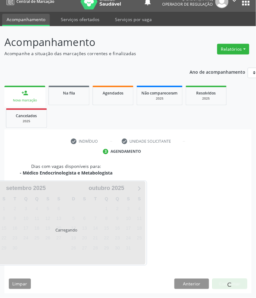
scroll to position [34, 0]
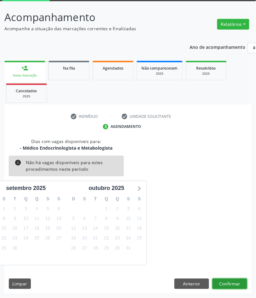
click at [236, 287] on button "Confirmar" at bounding box center [230, 284] width 35 height 11
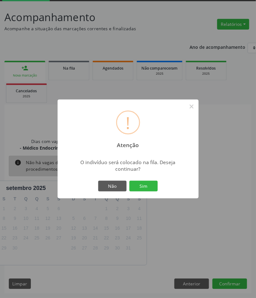
click at [130, 181] on button "Sim" at bounding box center [144, 186] width 28 height 11
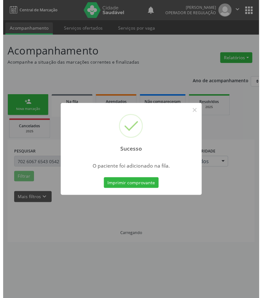
scroll to position [0, 0]
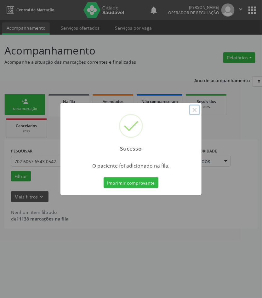
drag, startPoint x: 196, startPoint y: 113, endPoint x: 175, endPoint y: 119, distance: 21.5
click at [195, 113] on button "×" at bounding box center [194, 110] width 11 height 11
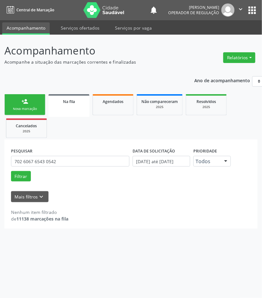
click at [28, 108] on div "Nova marcação" at bounding box center [25, 109] width 32 height 5
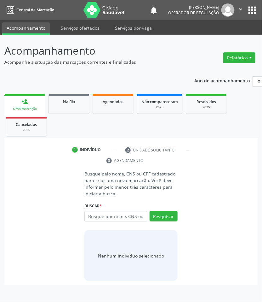
click at [180, 151] on li "2 Unidade solicitante" at bounding box center [158, 150] width 74 height 11
drag, startPoint x: 220, startPoint y: 44, endPoint x: 222, endPoint y: 40, distance: 4.7
click at [221, 44] on header "Acompanhamento Acompanhe a situação das marcações correntes e finalizadas Relat…" at bounding box center [130, 54] width 253 height 22
click at [247, 13] on div "notifications Jayane Ellen Pereira Farias Operador de regulação  Configurações…" at bounding box center [203, 9] width 108 height 13
click at [256, 7] on button "apps" at bounding box center [252, 10] width 11 height 11
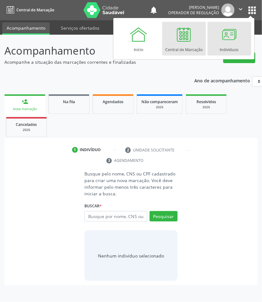
click at [222, 30] on div at bounding box center [229, 34] width 19 height 19
